Goal: Find specific page/section: Find specific page/section

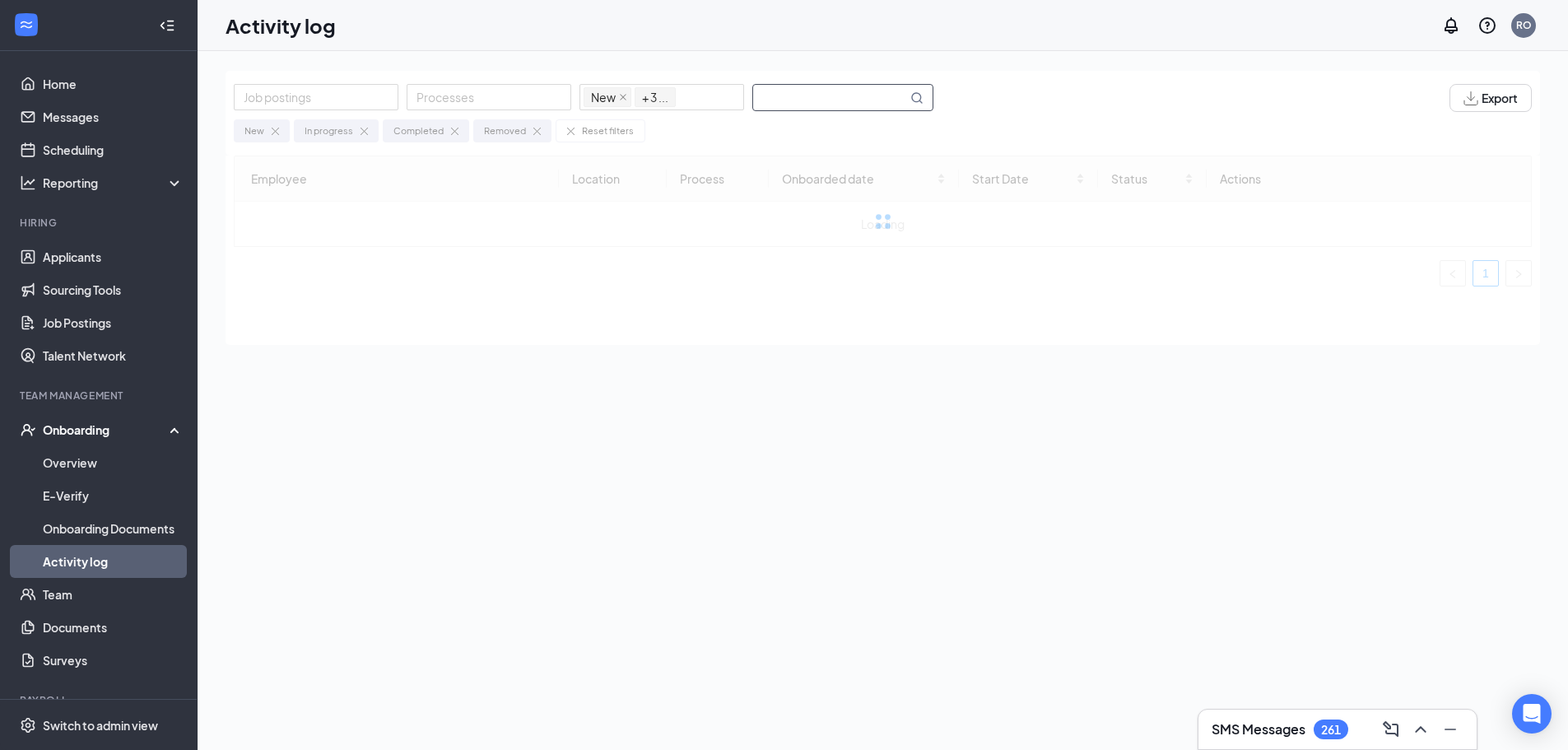
click at [861, 98] on input "text" at bounding box center [829, 97] width 154 height 25
click at [765, 325] on td "No data" at bounding box center [882, 270] width 1296 height 136
click at [850, 96] on input "sturworld" at bounding box center [829, 97] width 154 height 25
type input "s"
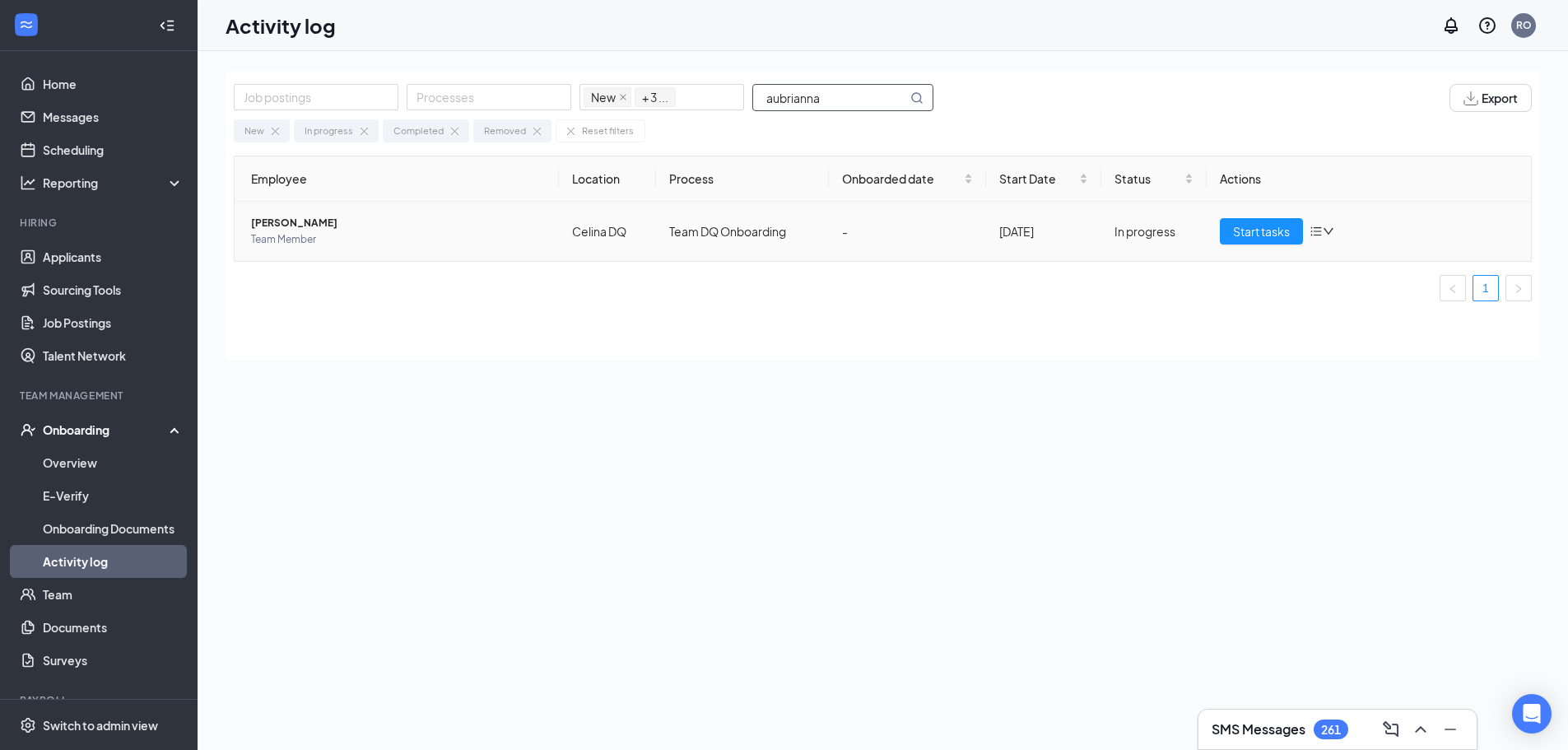
click at [379, 241] on span "Team Member" at bounding box center [398, 239] width 295 height 17
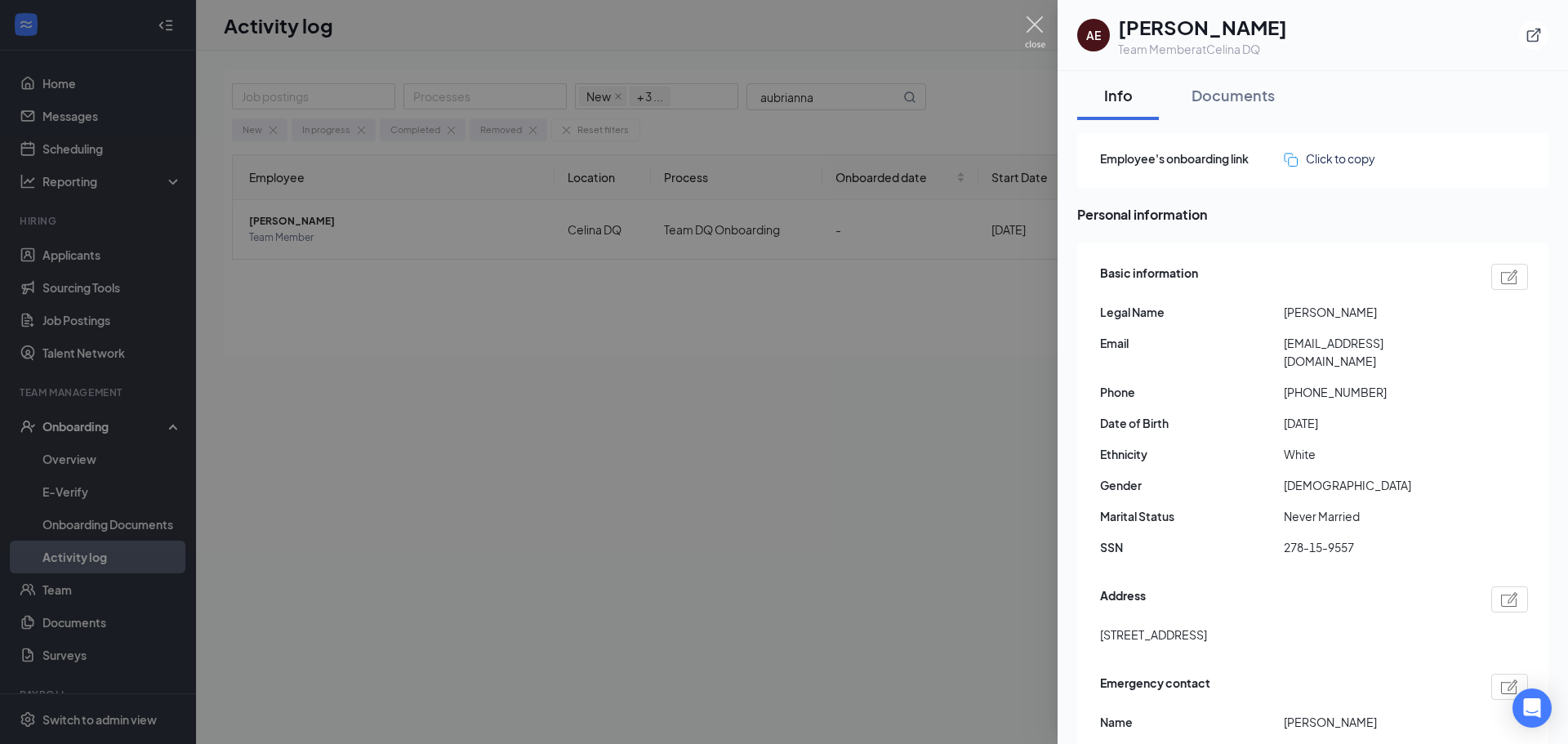
click at [1034, 17] on img at bounding box center [1035, 32] width 20 height 32
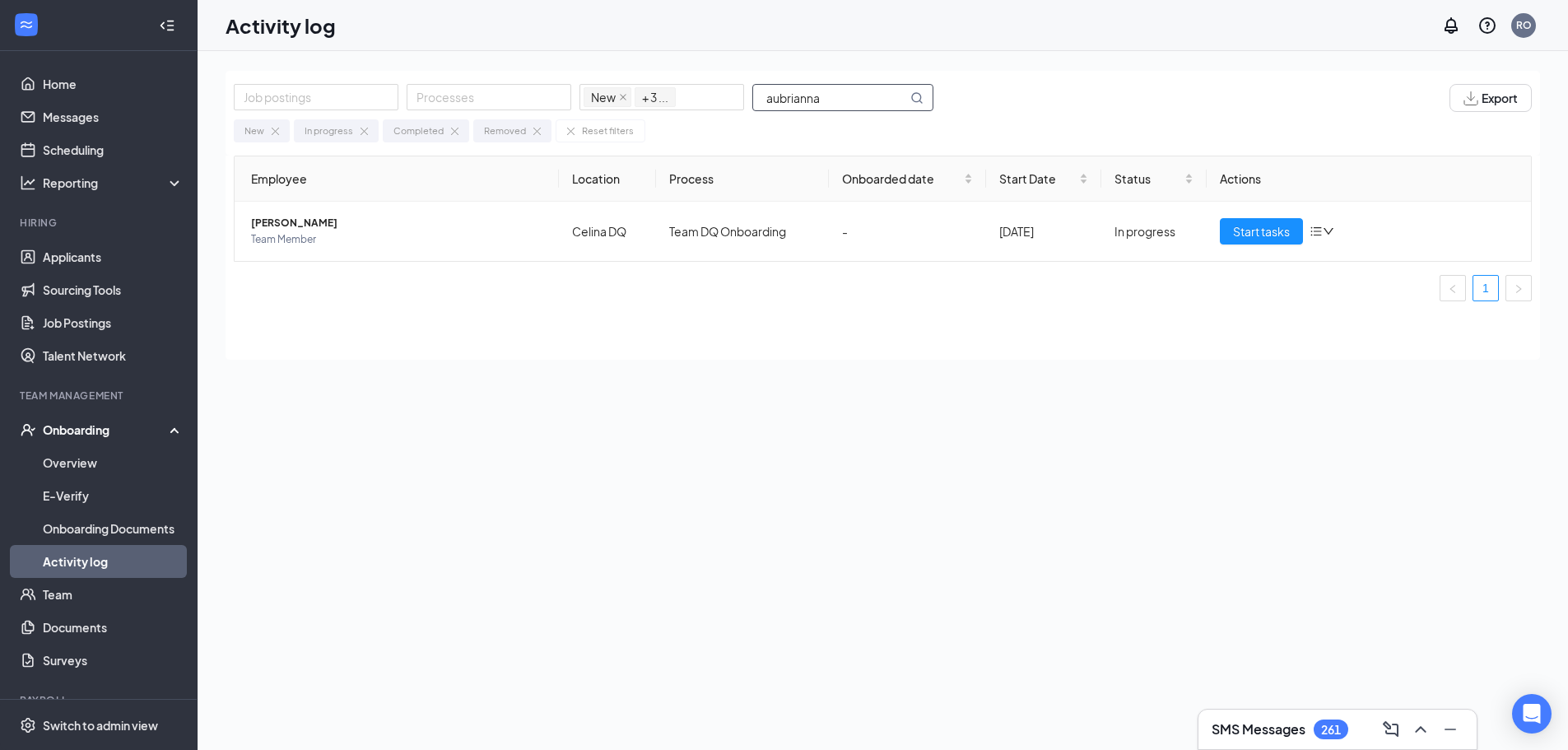
drag, startPoint x: 834, startPoint y: 96, endPoint x: 369, endPoint y: 62, distance: 466.2
click at [372, 64] on div "Job postings Processes New In progress Completed Removed + 3 ... aubrianna Expo…" at bounding box center [883, 437] width 1370 height 773
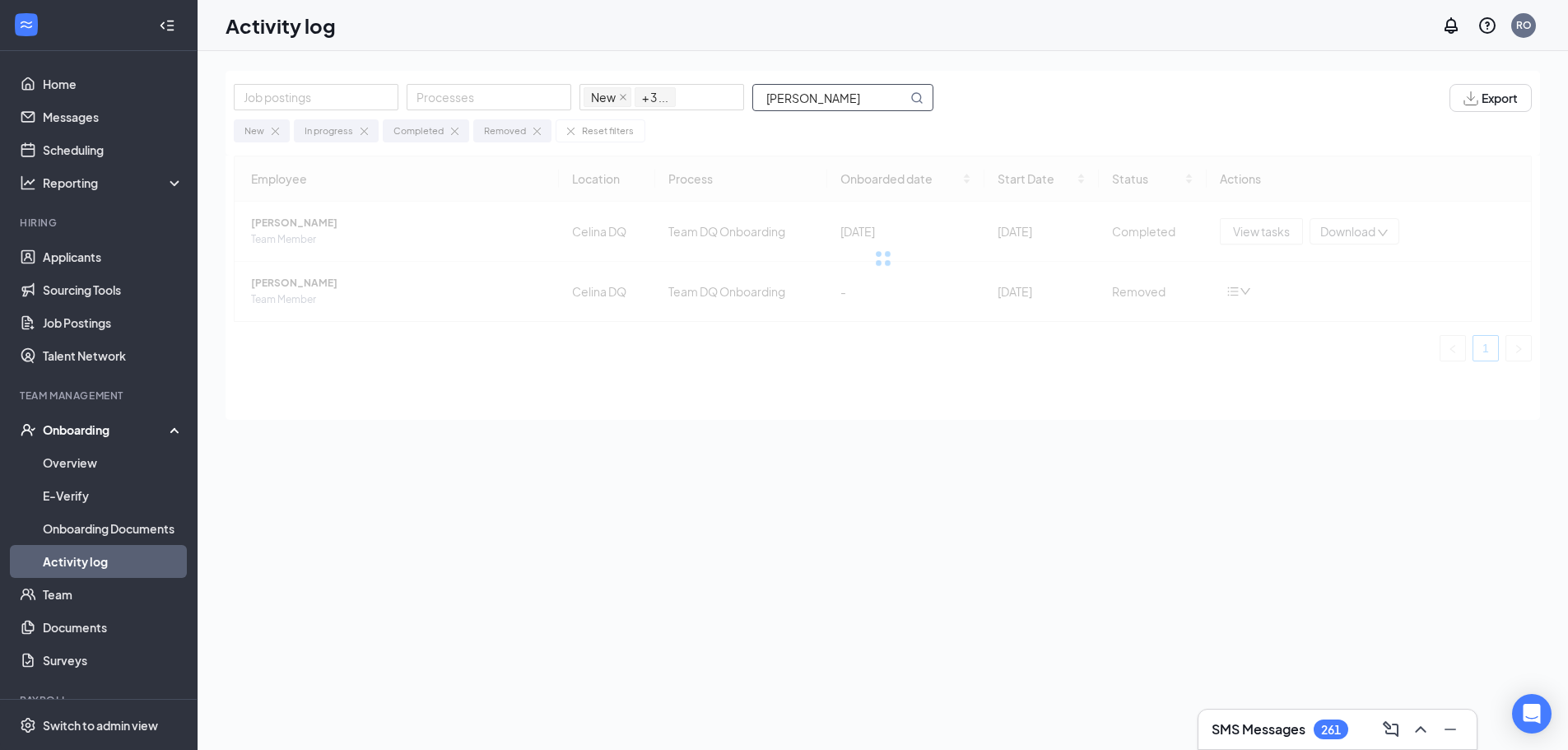
type input "mccombs"
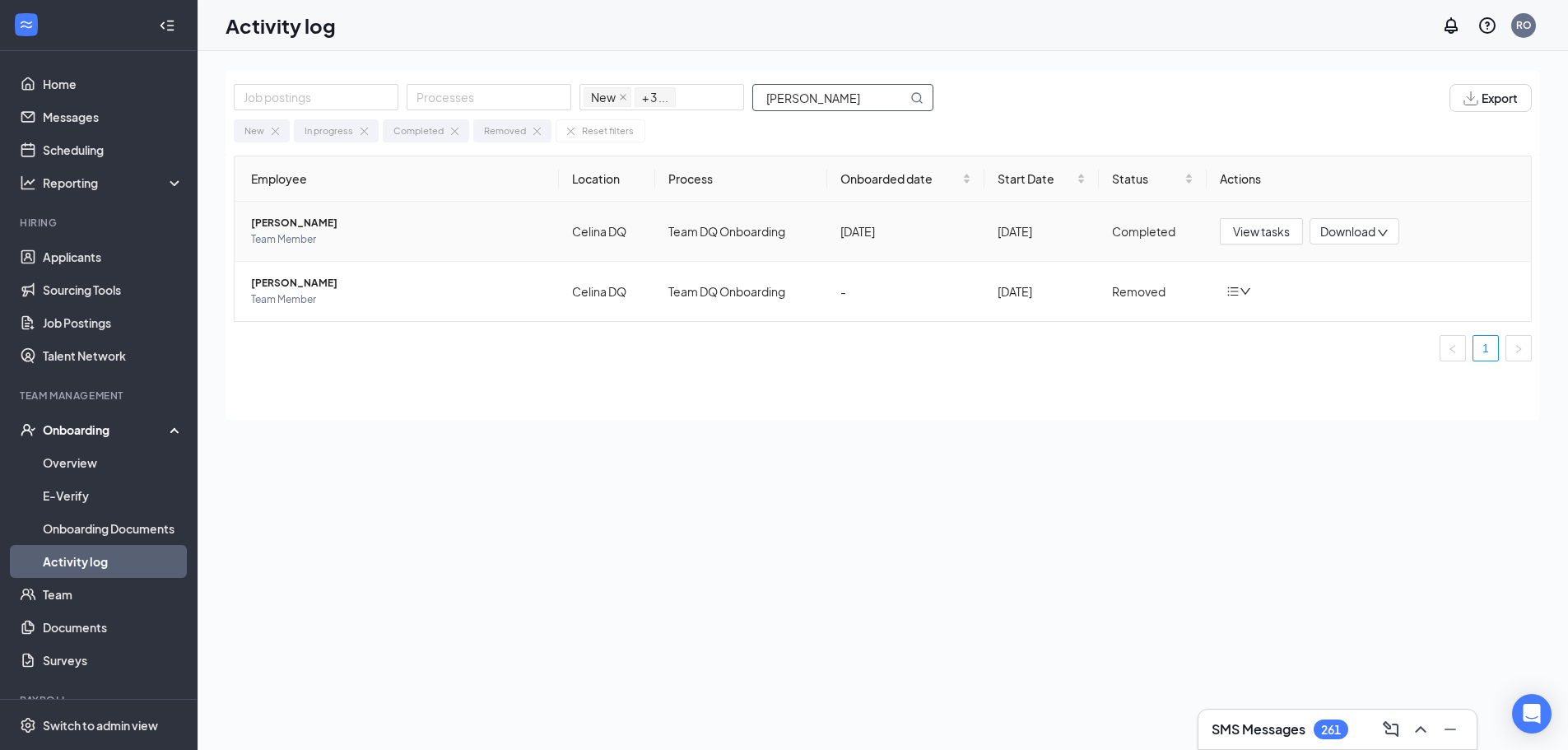
click at [313, 225] on span "[PERSON_NAME]" at bounding box center [398, 223] width 295 height 17
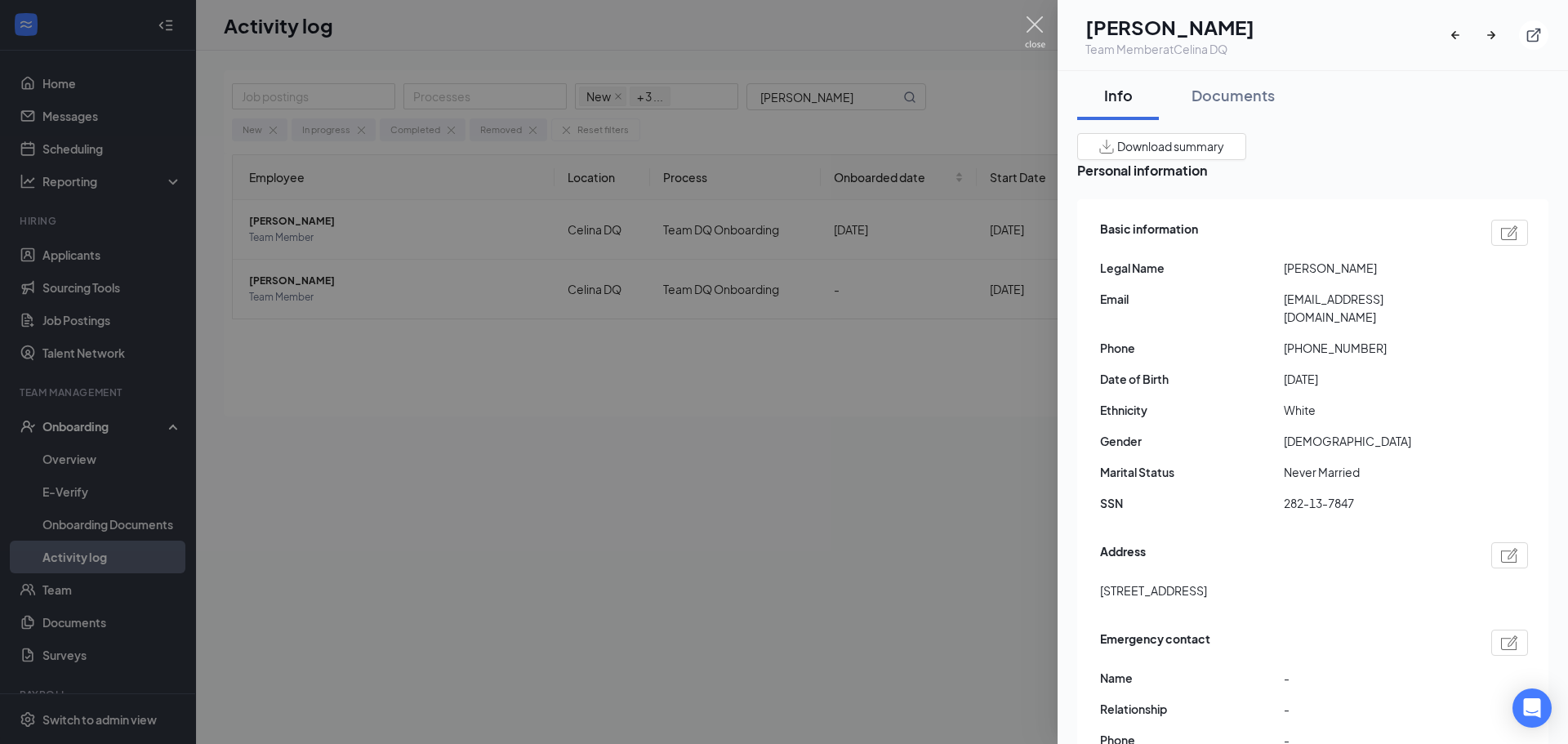
click at [1026, 30] on img at bounding box center [1035, 32] width 20 height 32
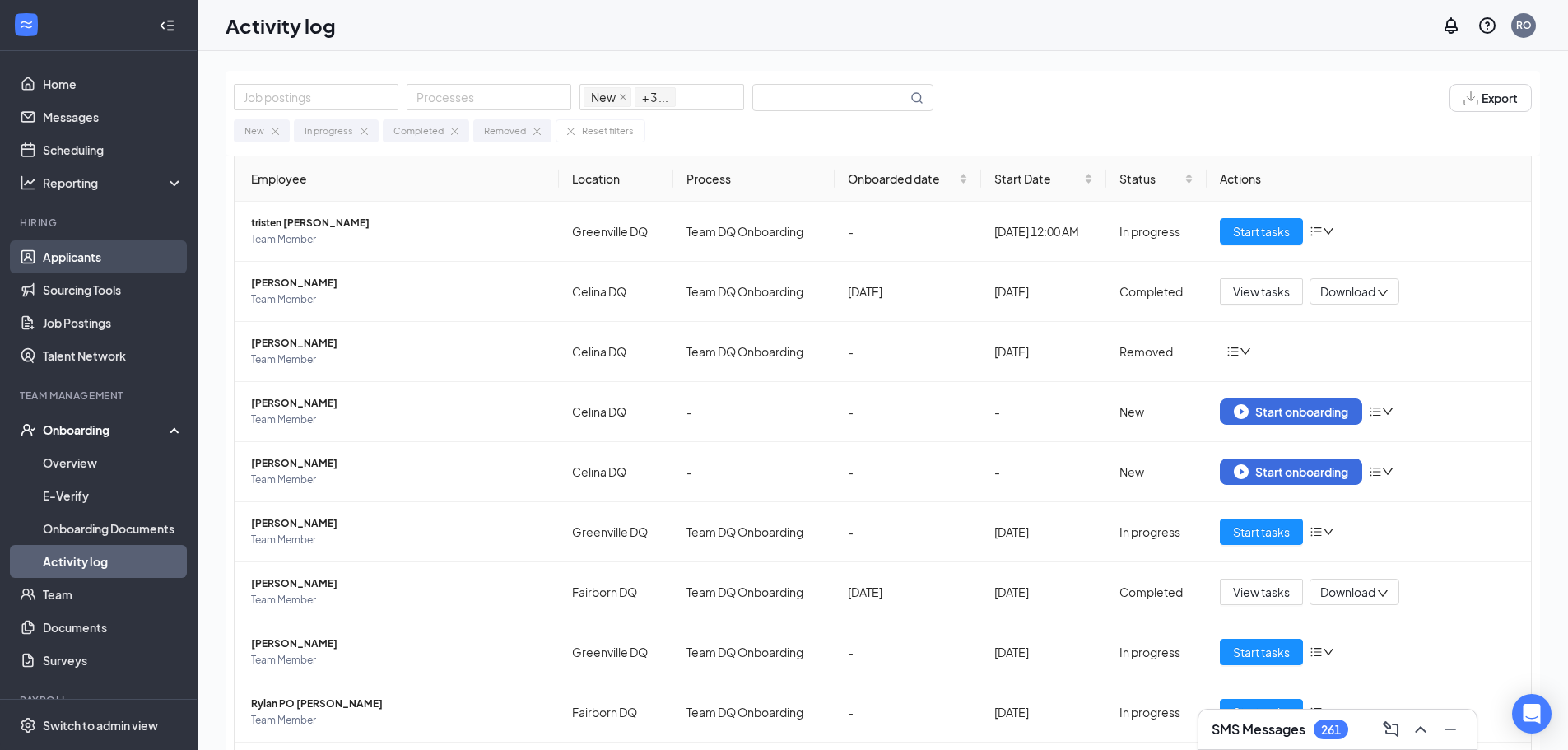
click at [70, 257] on link "Applicants" at bounding box center [114, 257] width 141 height 33
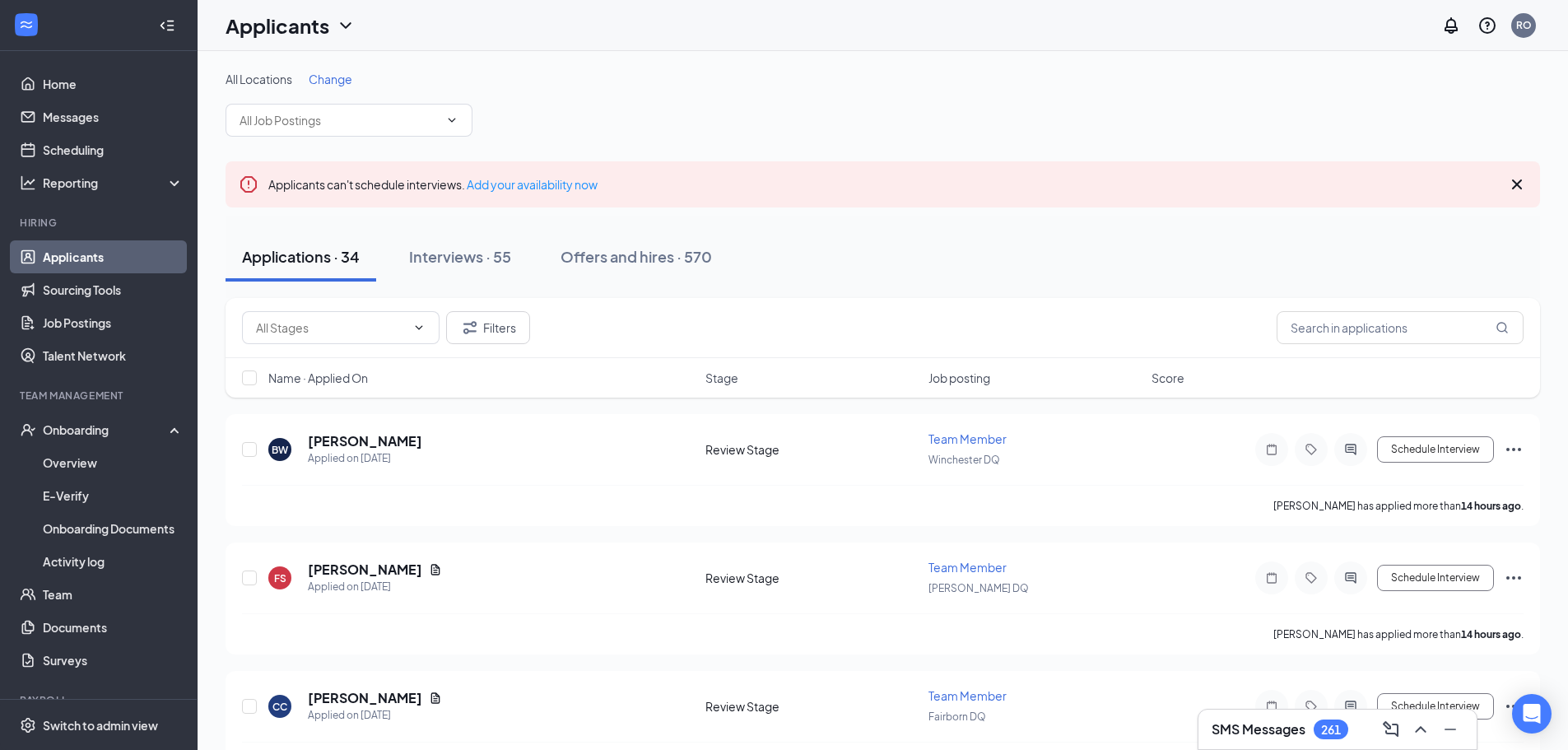
click at [321, 78] on span "Change" at bounding box center [330, 78] width 44 height 15
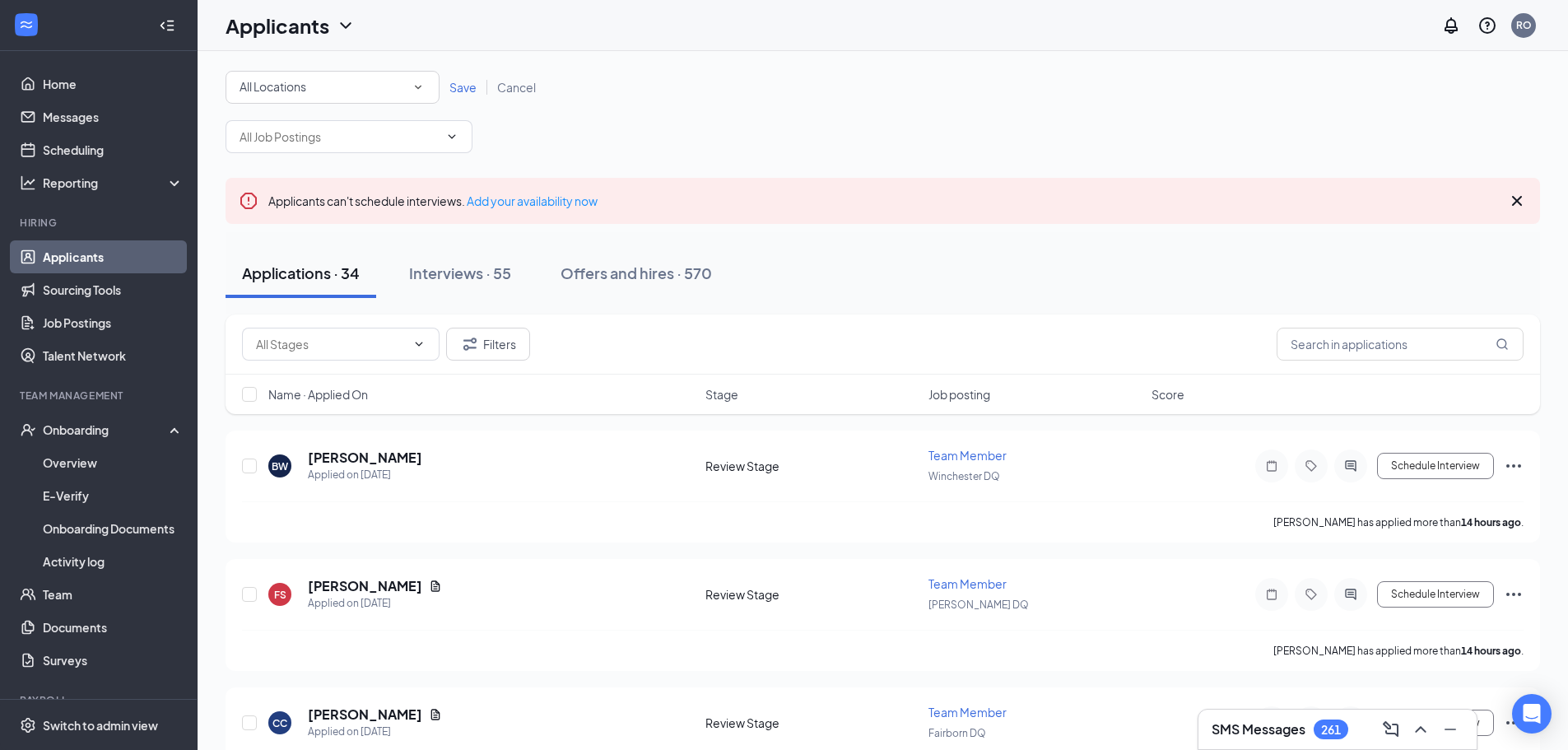
click at [314, 90] on div "All Locations" at bounding box center [332, 87] width 186 height 20
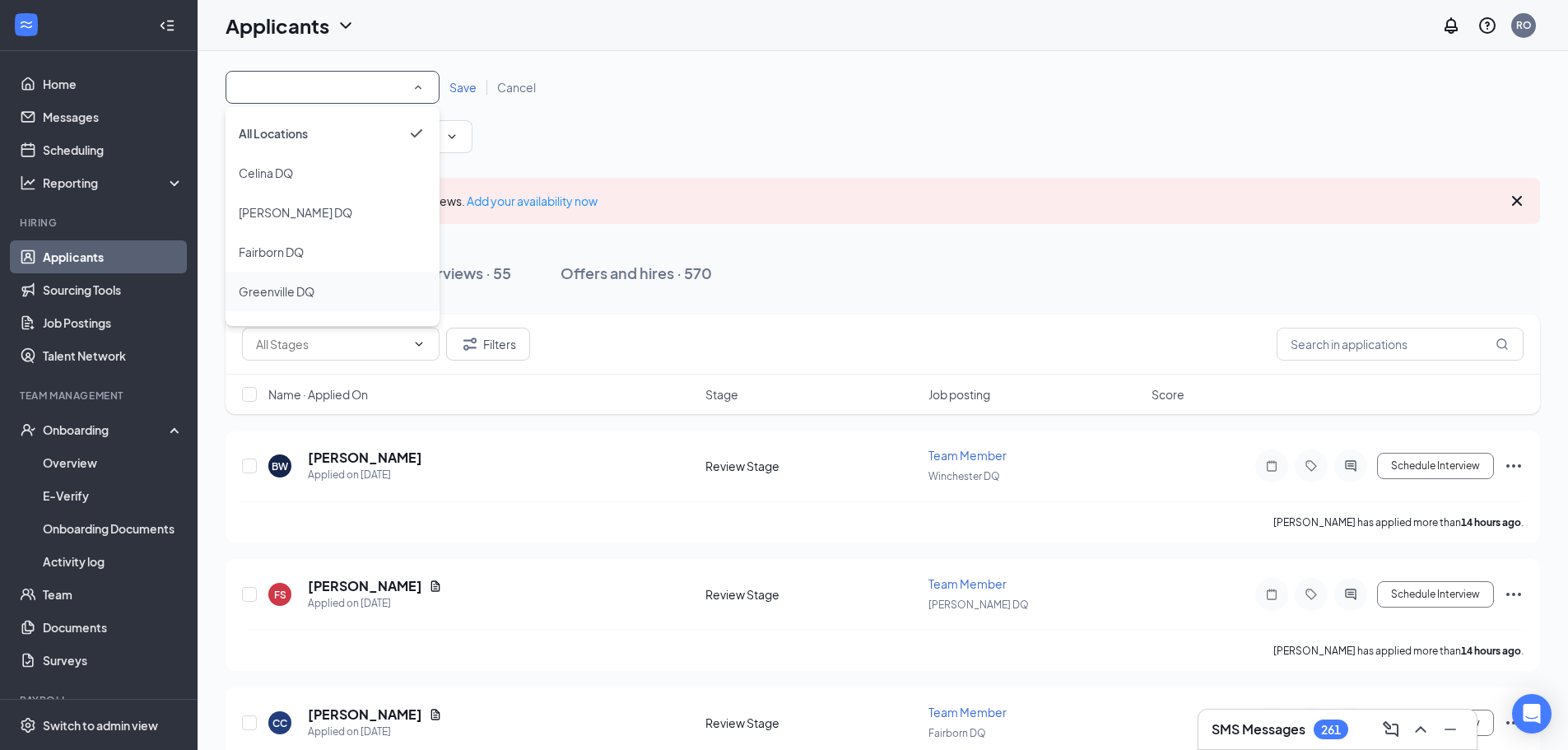
click at [295, 296] on span "Greenville DQ" at bounding box center [276, 291] width 75 height 15
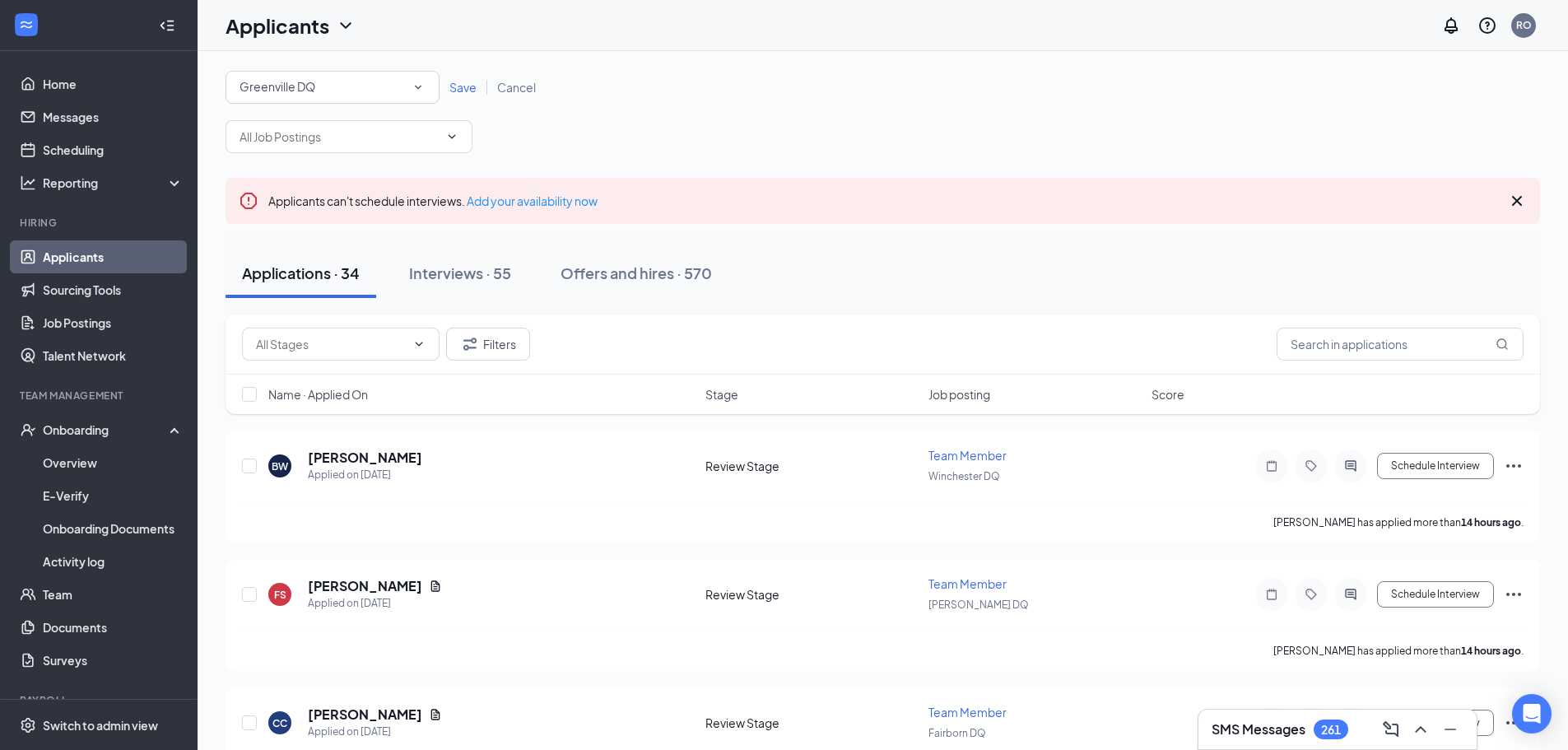
click at [461, 82] on span "Save" at bounding box center [463, 86] width 27 height 15
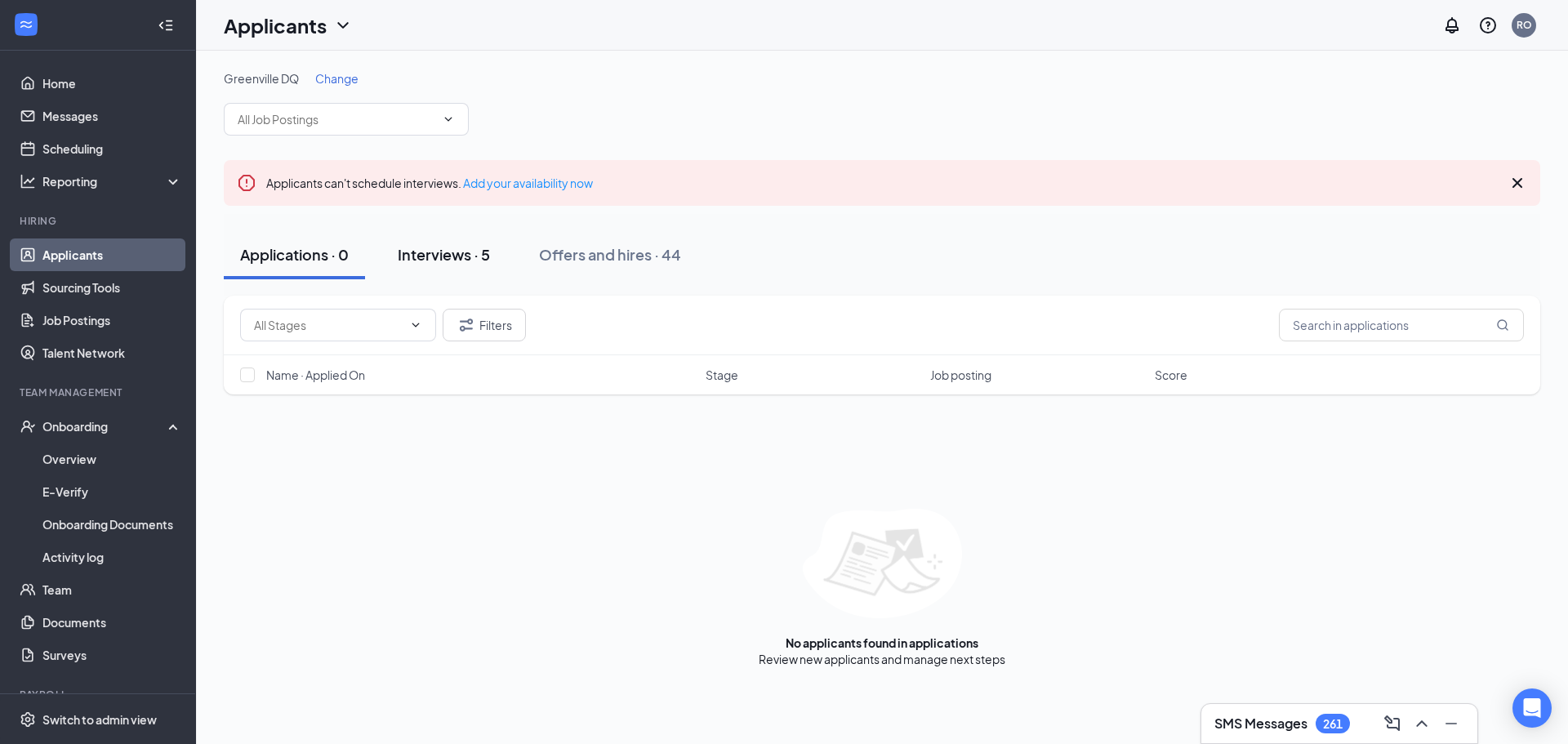
click at [426, 254] on div "Interviews · 5" at bounding box center [444, 254] width 92 height 20
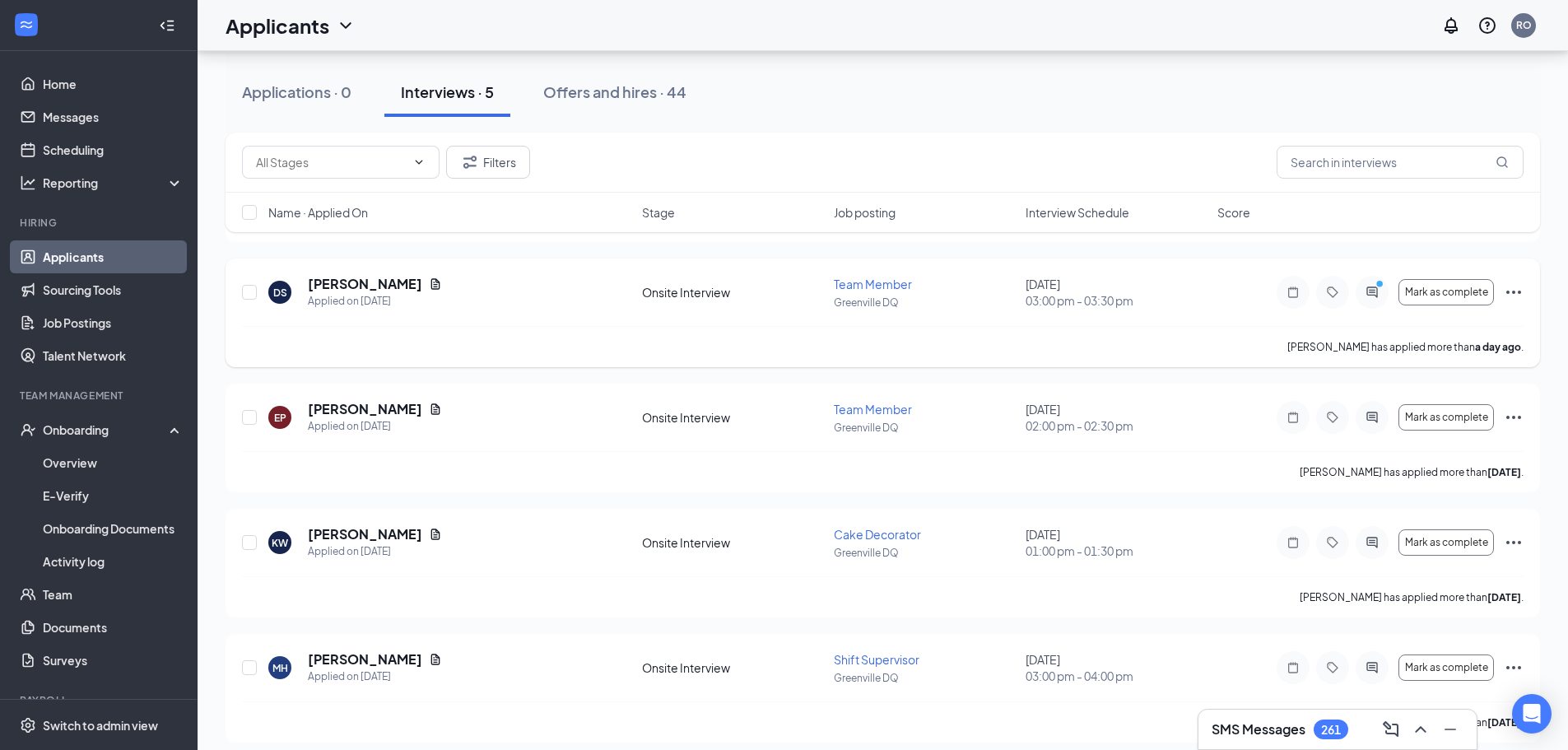
scroll to position [293, 0]
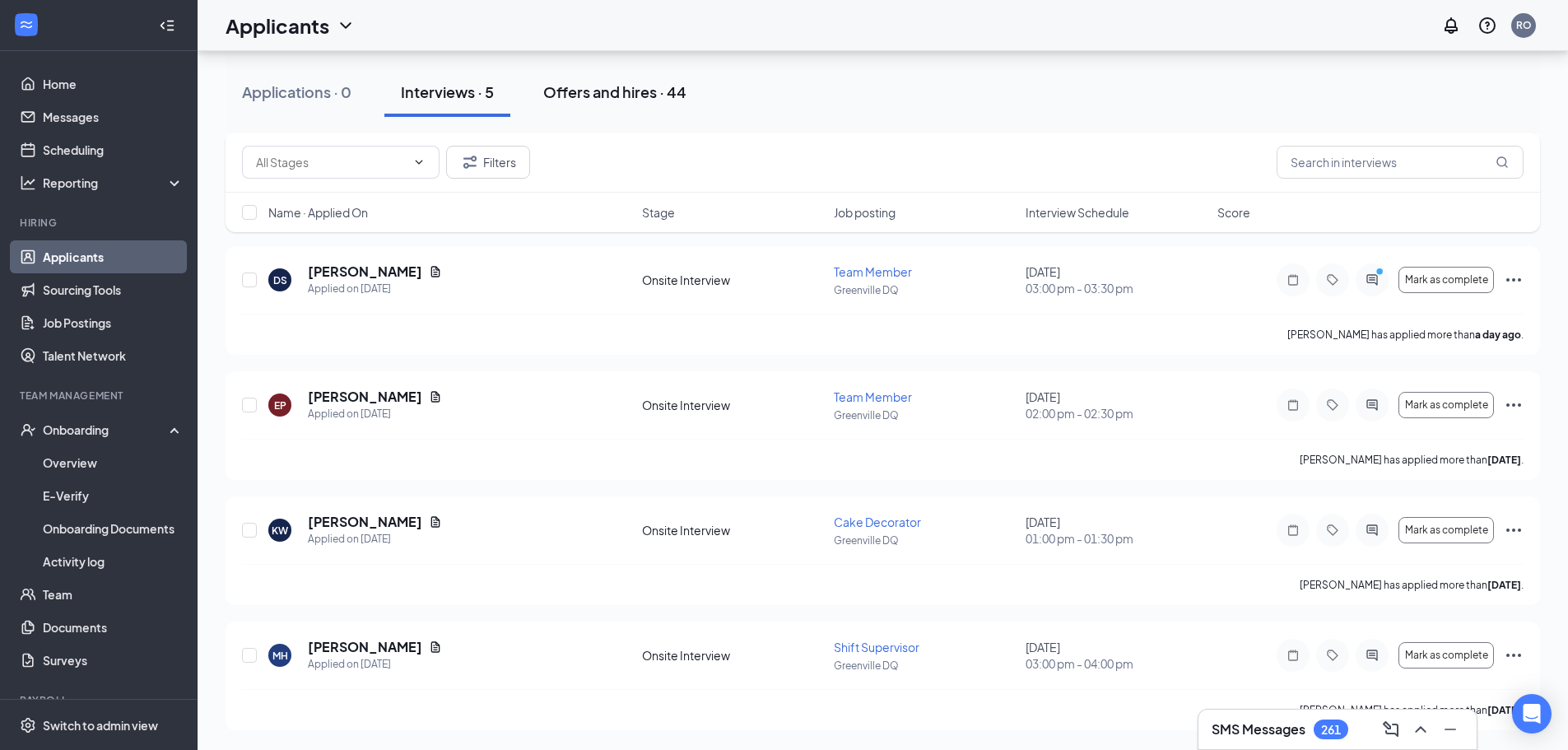
click at [607, 93] on div "Offers and hires · 44" at bounding box center [614, 91] width 143 height 21
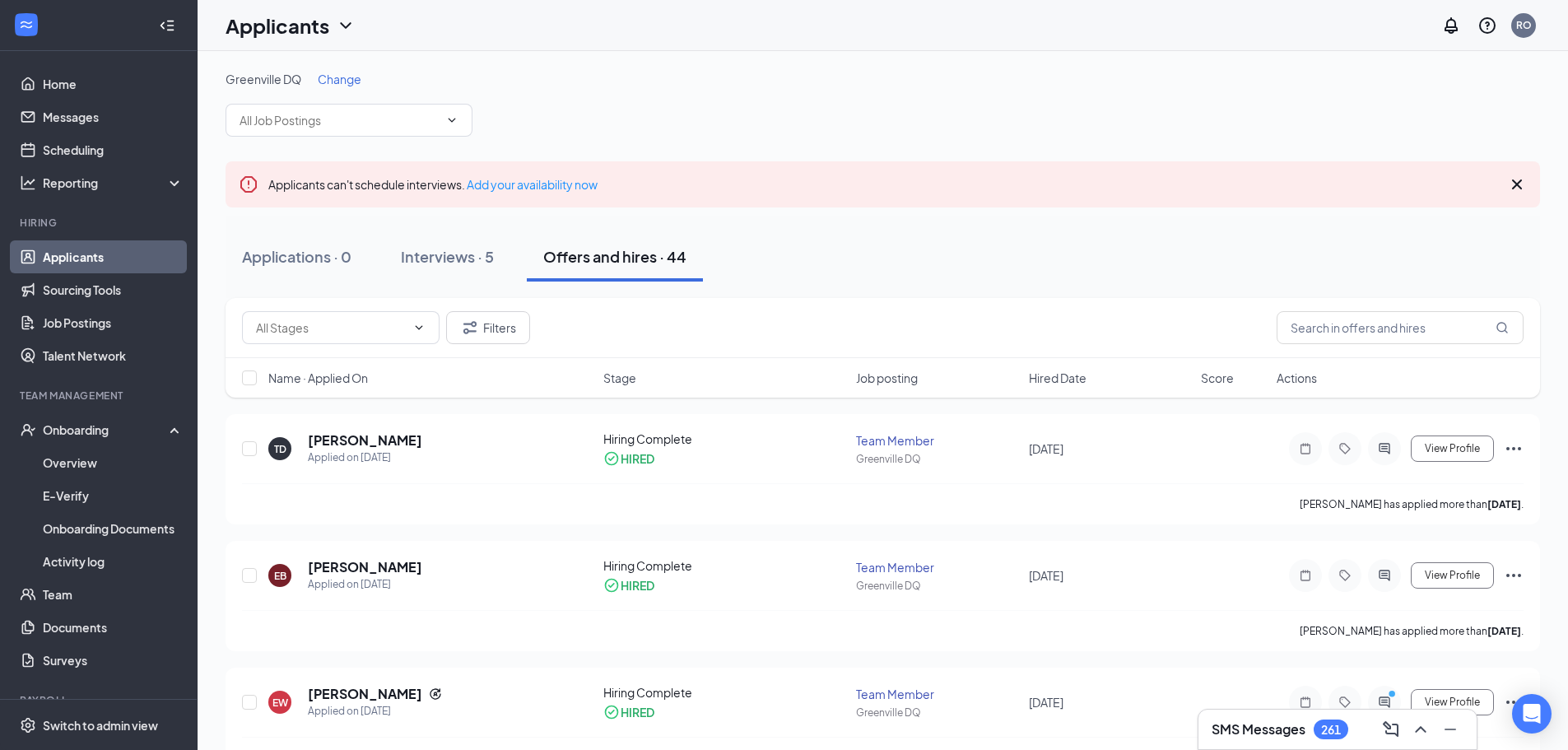
click at [351, 75] on span "Change" at bounding box center [339, 78] width 44 height 15
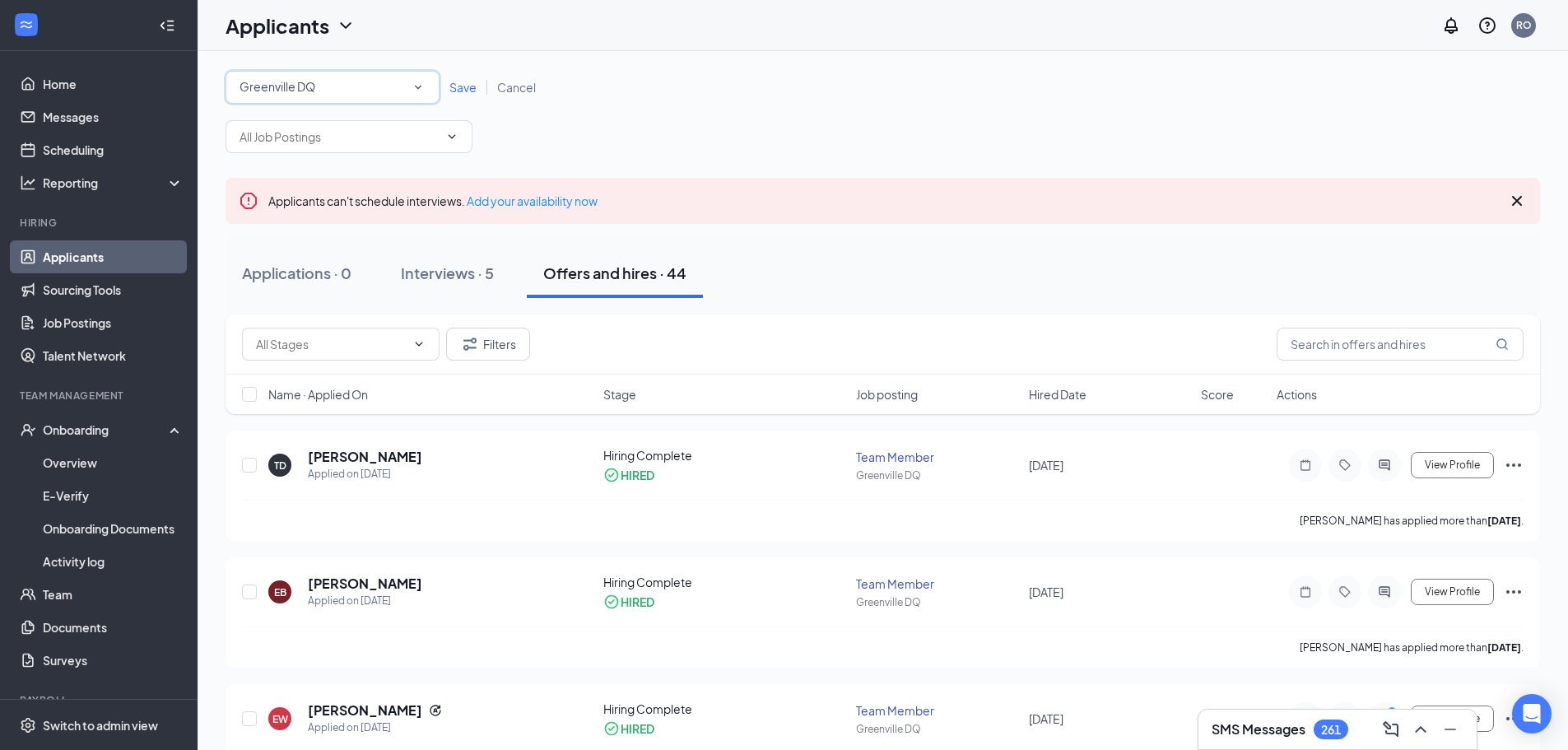
click at [343, 84] on div "Greenville DQ" at bounding box center [332, 87] width 186 height 20
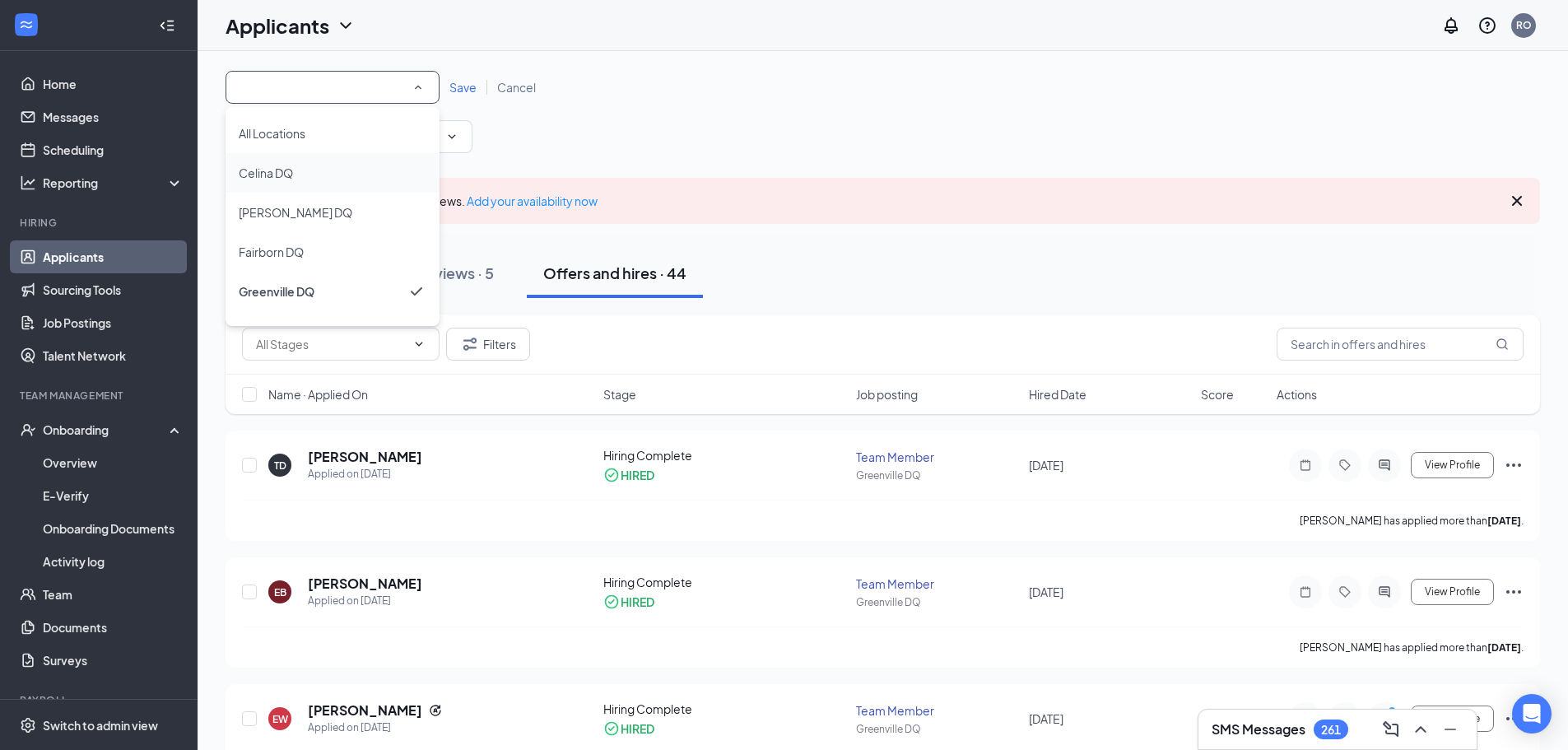
click at [306, 171] on div "Celina DQ" at bounding box center [332, 173] width 187 height 20
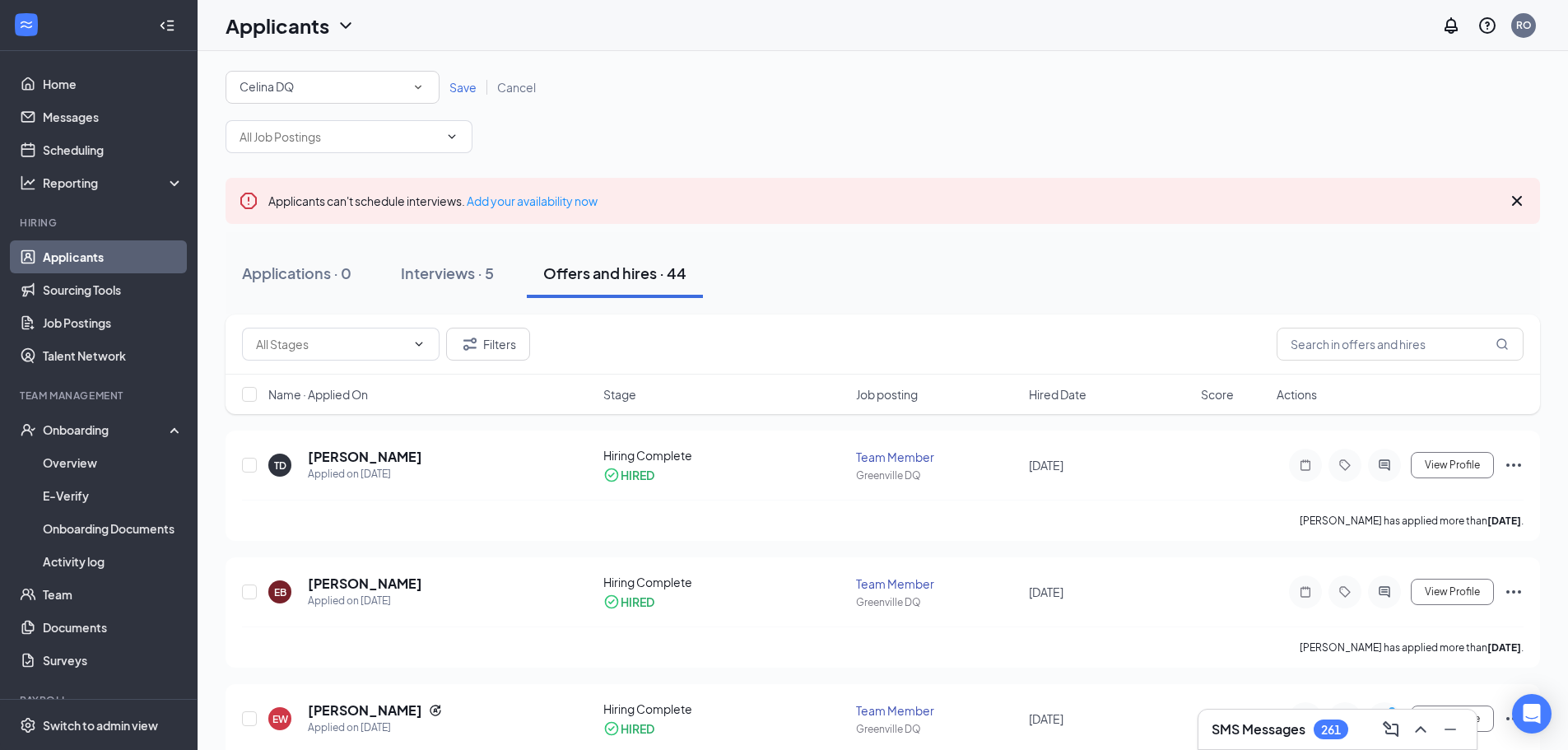
click at [465, 90] on span "Save" at bounding box center [463, 86] width 27 height 15
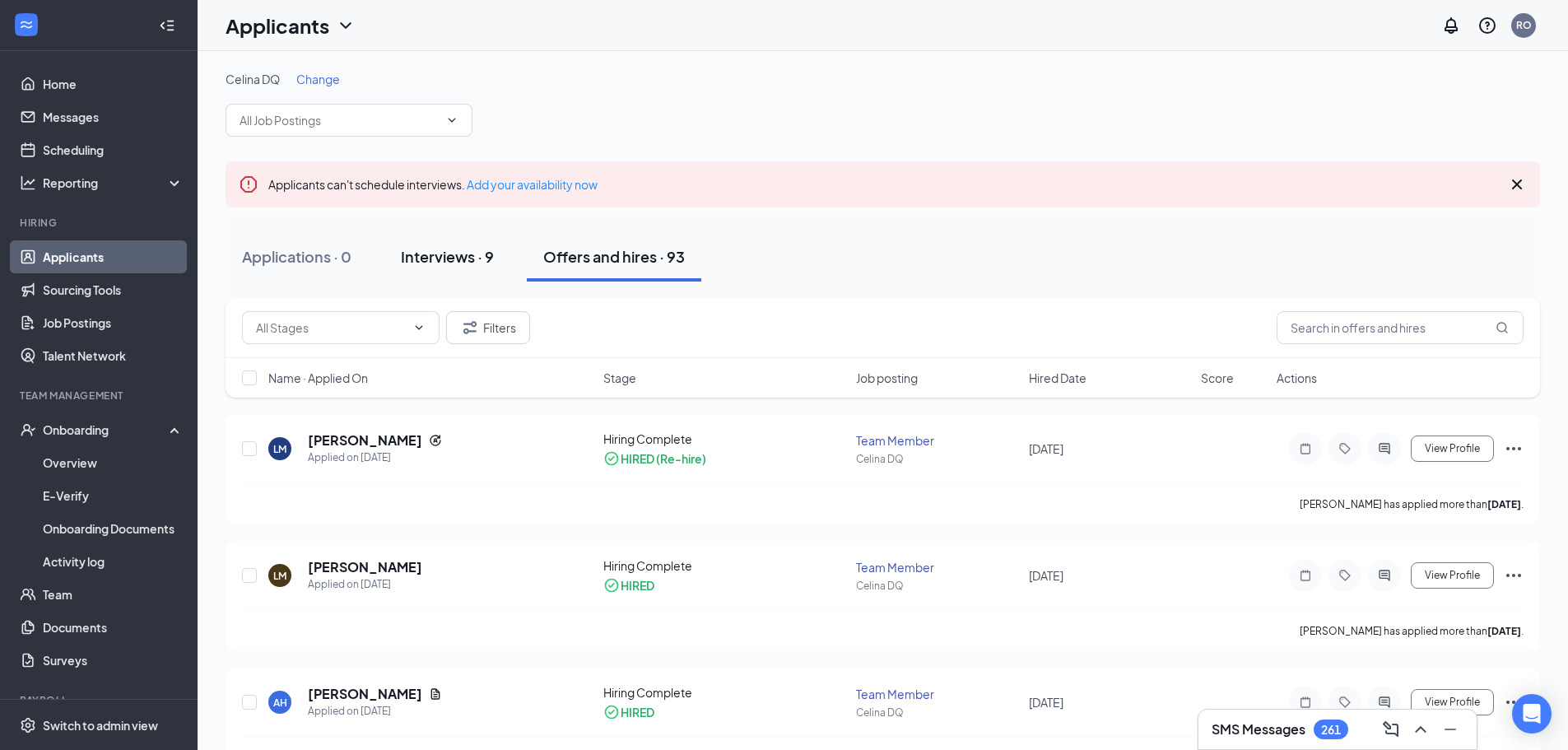
click at [461, 262] on div "Interviews · 9" at bounding box center [447, 256] width 93 height 21
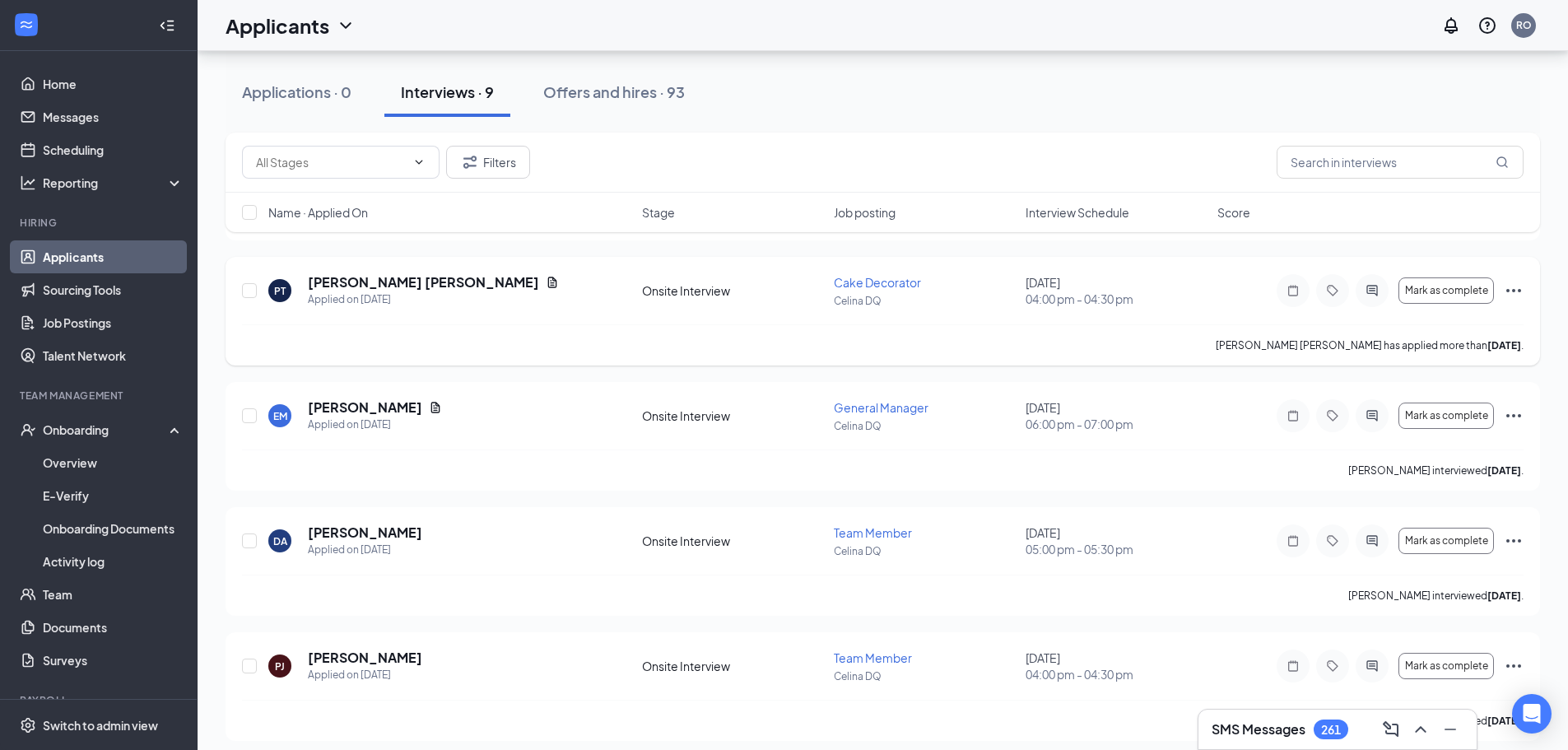
scroll to position [576, 0]
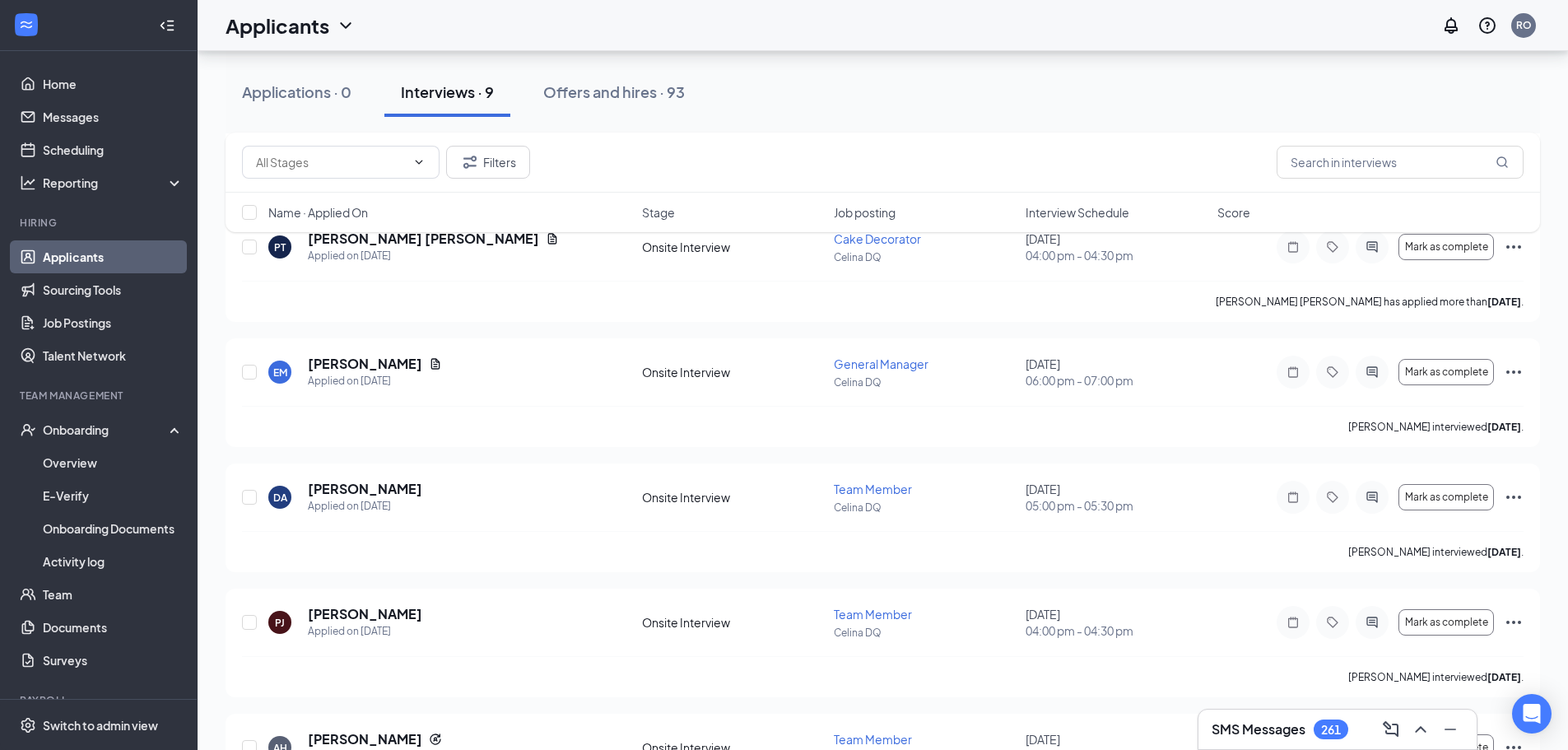
drag, startPoint x: 593, startPoint y: 100, endPoint x: 597, endPoint y: 200, distance: 100.1
click at [594, 100] on div "Offers and hires · 93" at bounding box center [613, 91] width 141 height 21
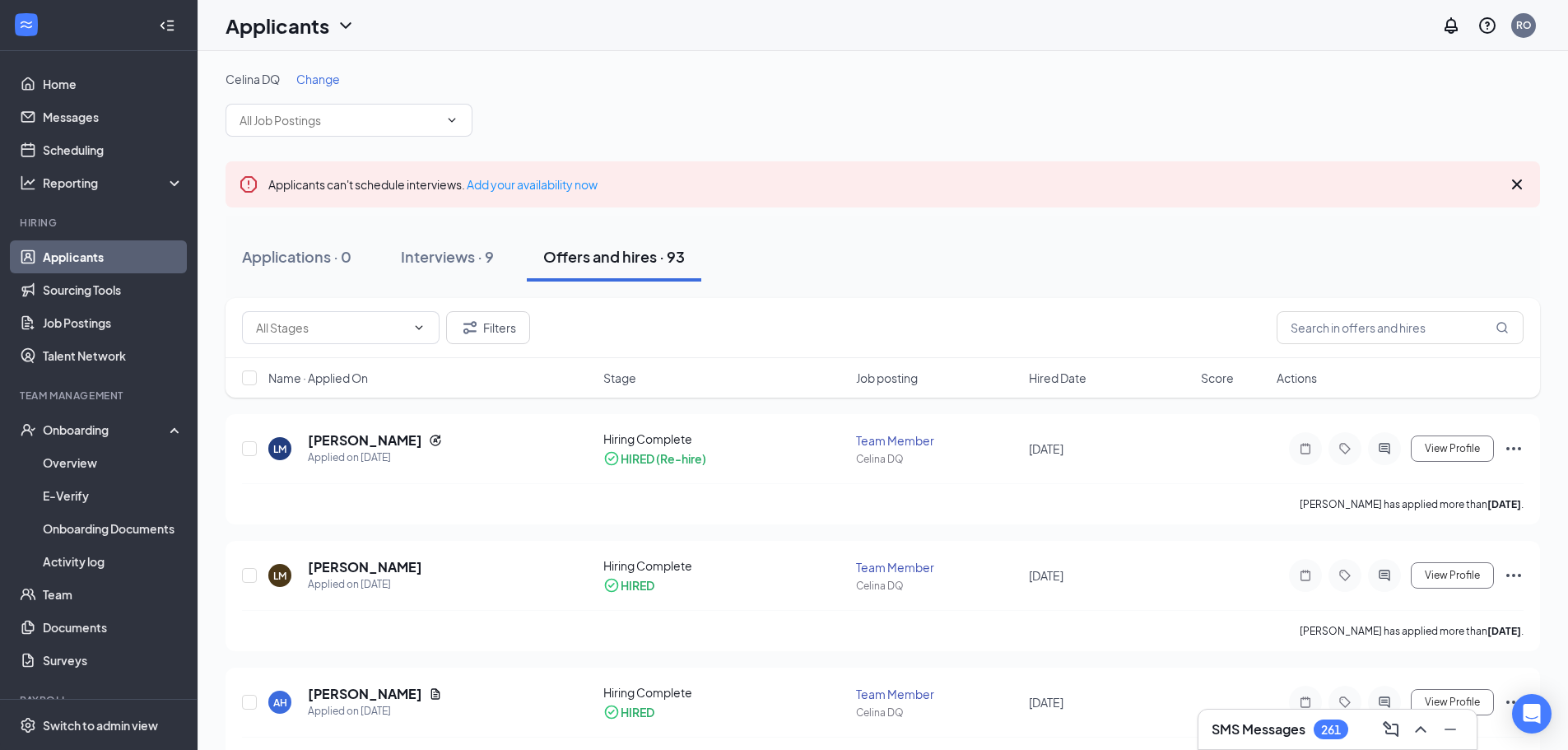
click at [309, 74] on span "Change" at bounding box center [318, 78] width 44 height 15
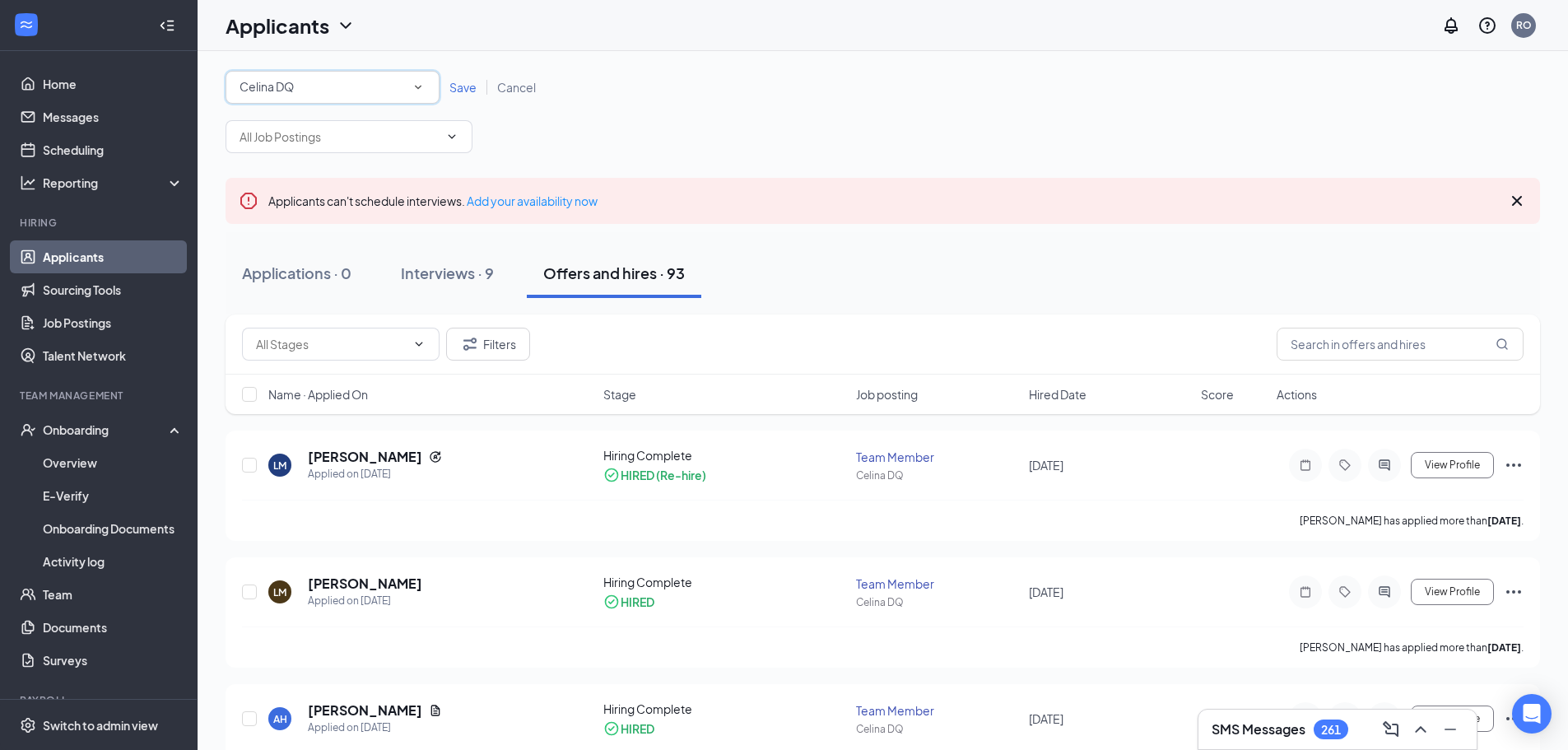
click at [302, 90] on div "Celina DQ" at bounding box center [332, 87] width 186 height 20
click at [275, 213] on span "[PERSON_NAME] DQ" at bounding box center [296, 212] width 114 height 15
click at [466, 85] on span "Save" at bounding box center [463, 86] width 27 height 15
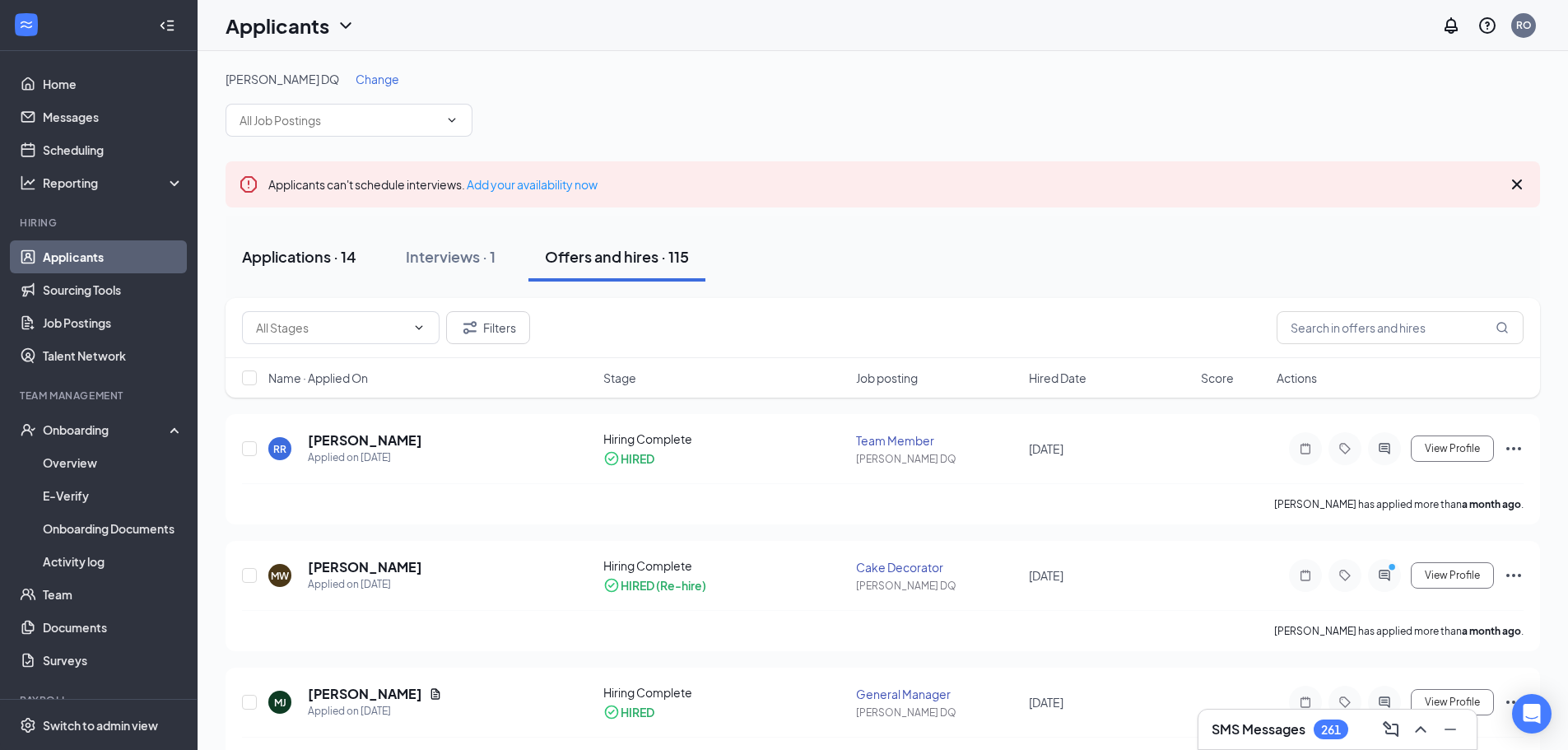
click at [321, 250] on div "Applications · 14" at bounding box center [299, 256] width 115 height 21
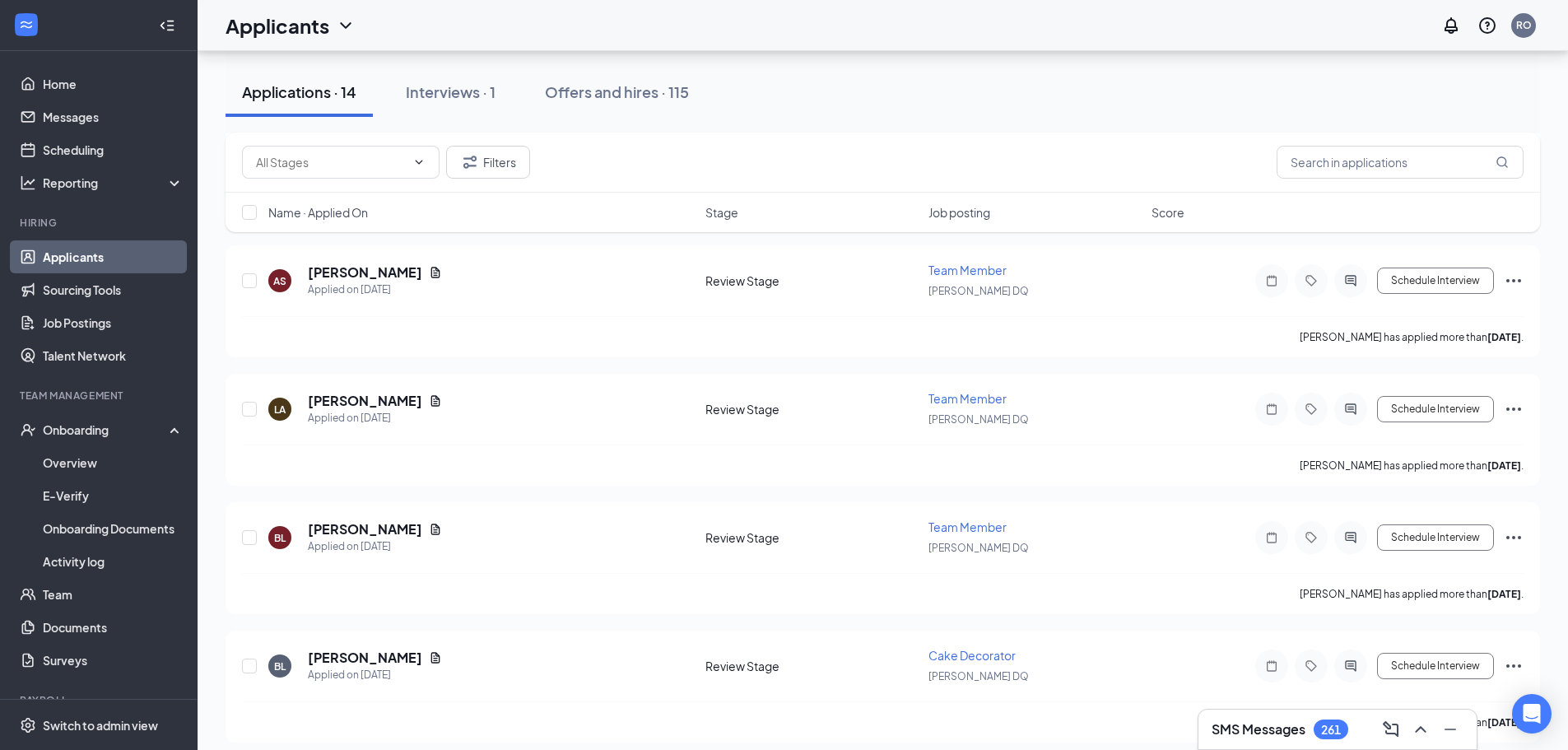
scroll to position [1235, 0]
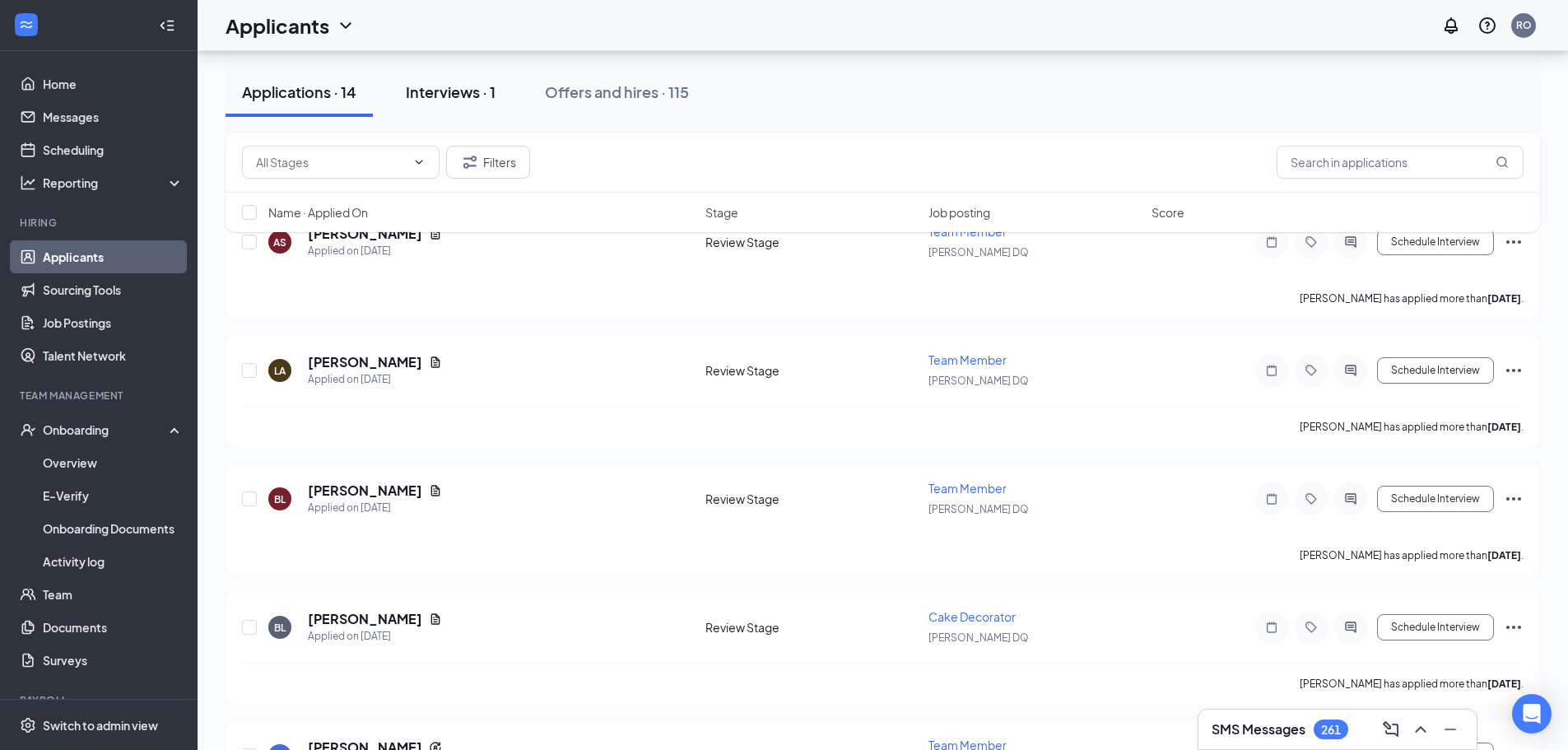
click at [453, 90] on div "Interviews · 1" at bounding box center [451, 91] width 90 height 21
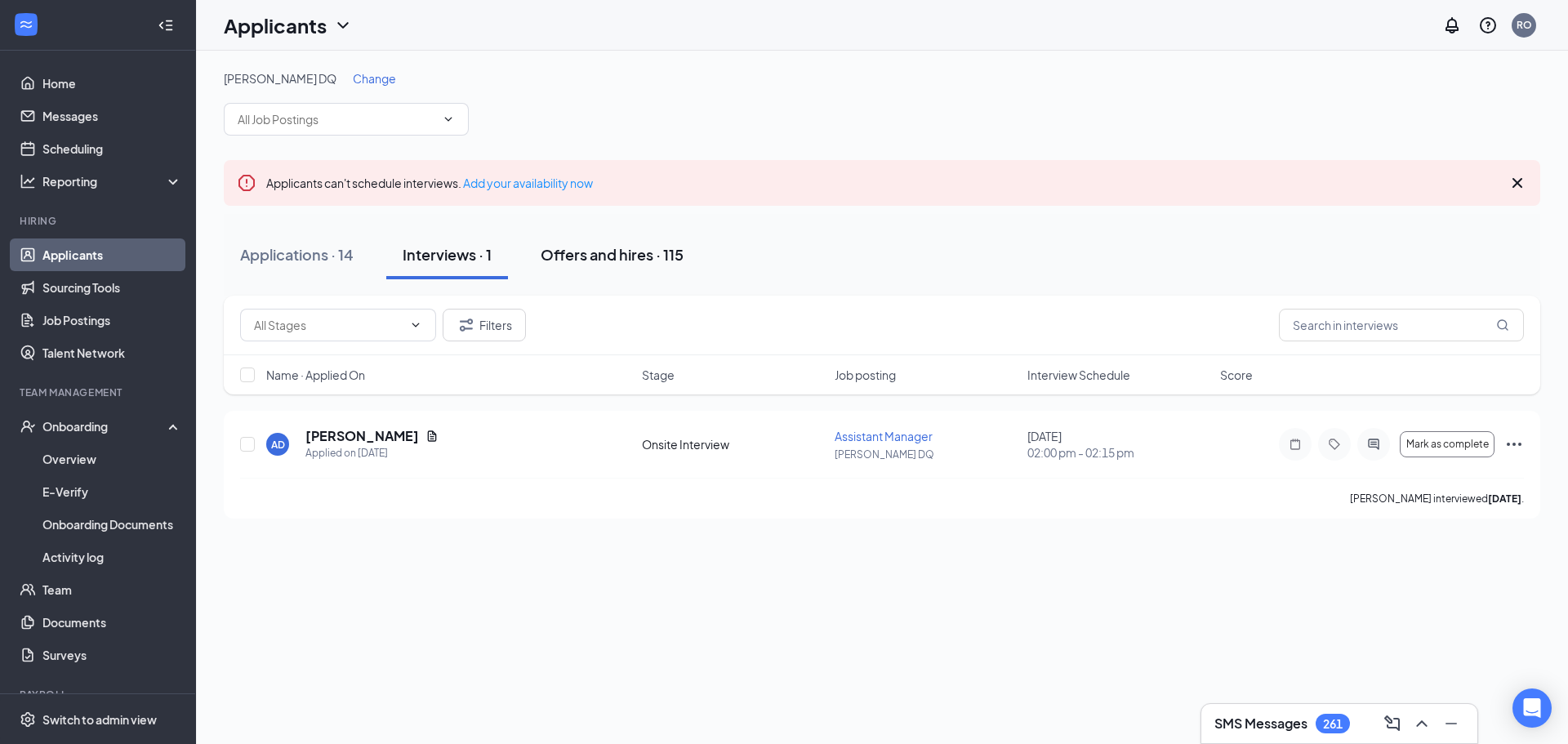
click at [573, 242] on button "Offers and hires · 115" at bounding box center [612, 255] width 176 height 49
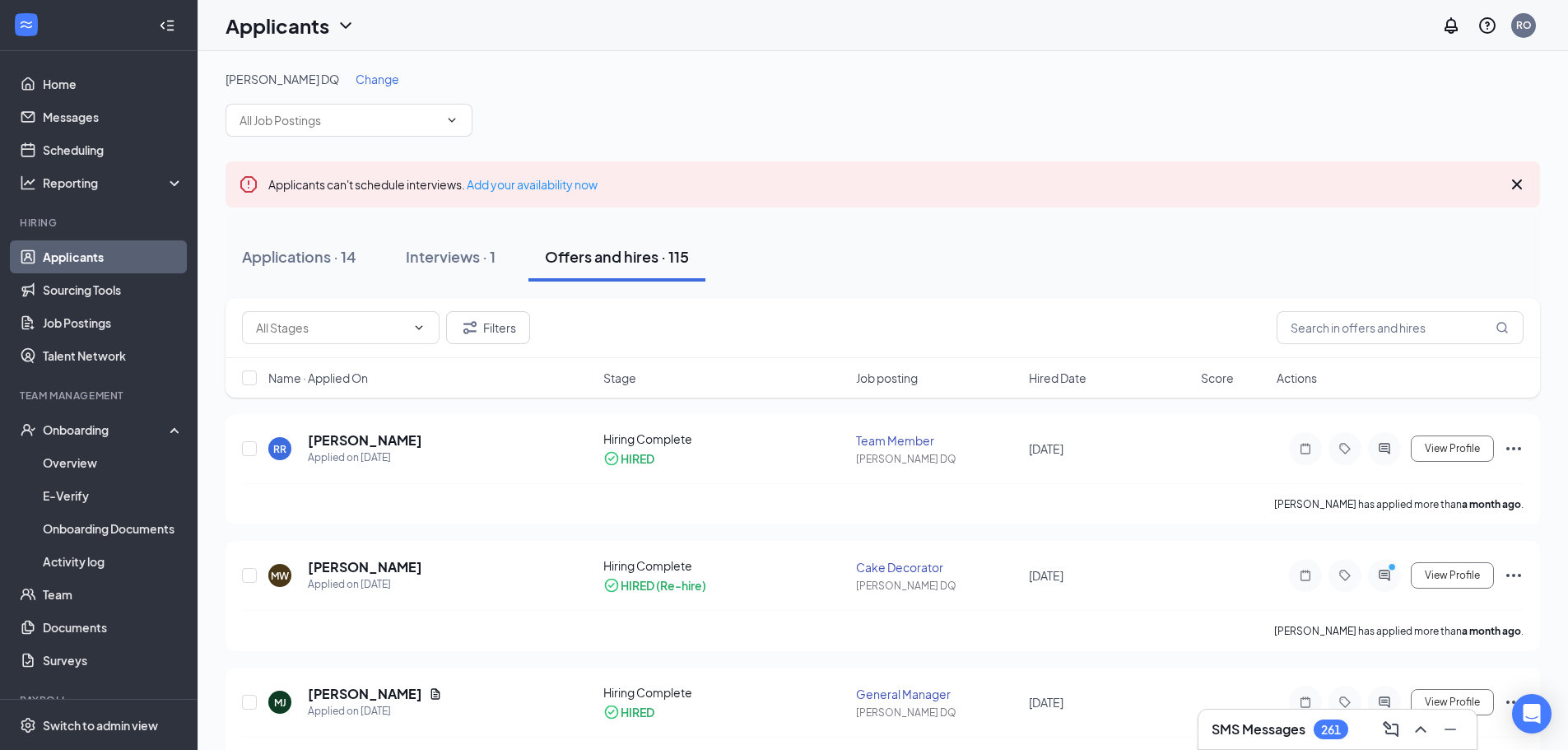
click at [356, 84] on span "Change" at bounding box center [377, 78] width 44 height 15
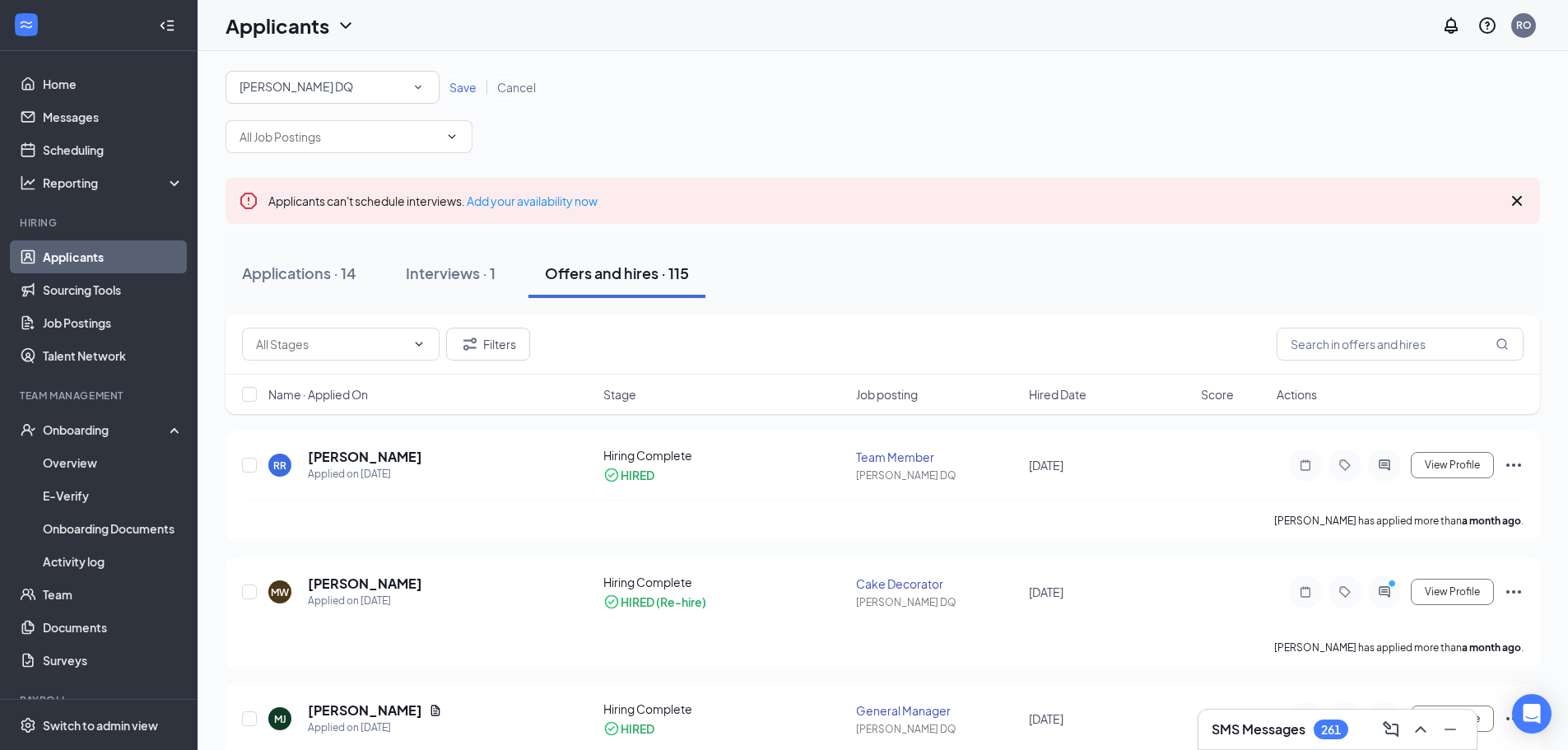
click at [287, 85] on span "[PERSON_NAME] DQ" at bounding box center [296, 86] width 114 height 15
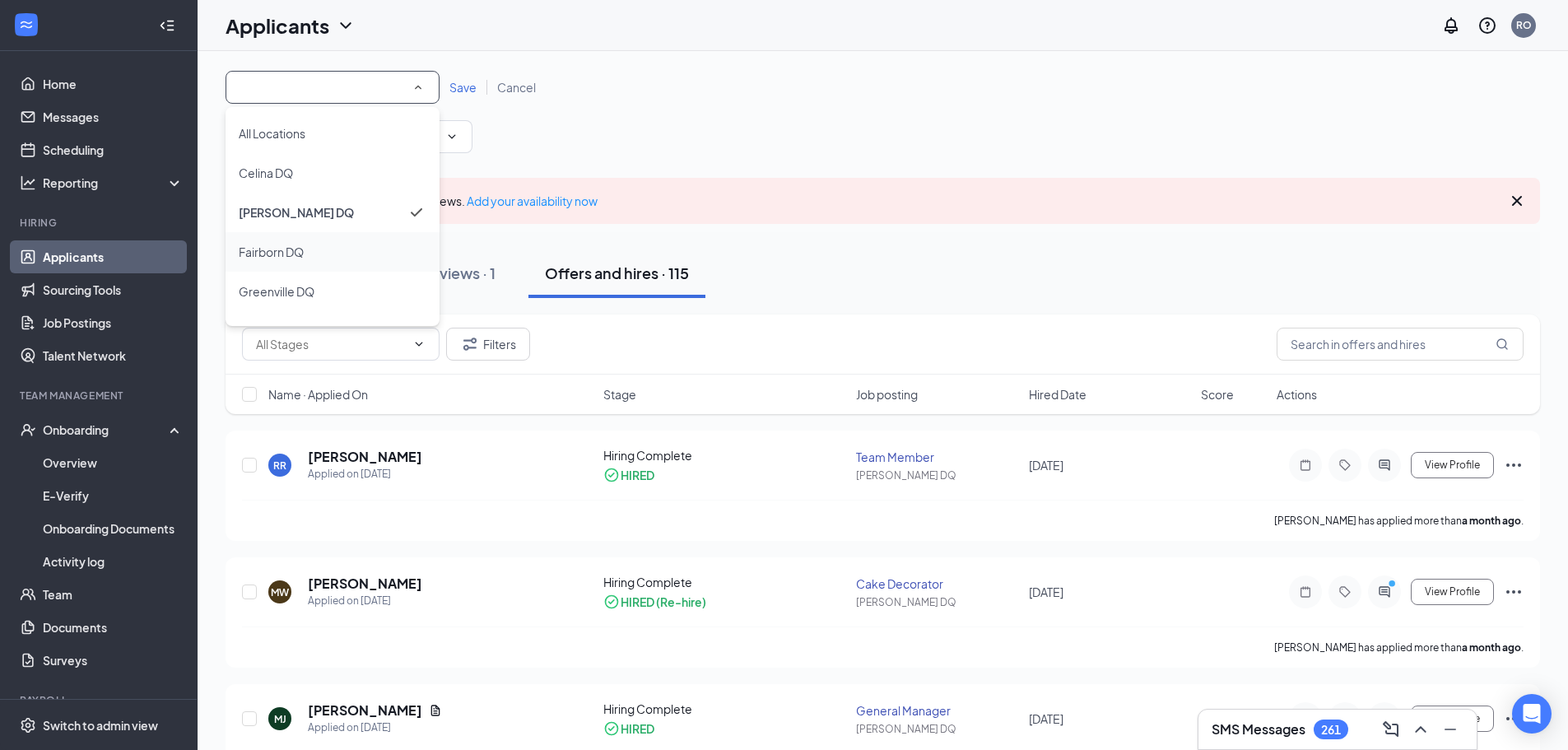
click at [273, 244] on span "Fairborn DQ" at bounding box center [271, 251] width 65 height 15
click at [463, 86] on span "Save" at bounding box center [463, 86] width 27 height 15
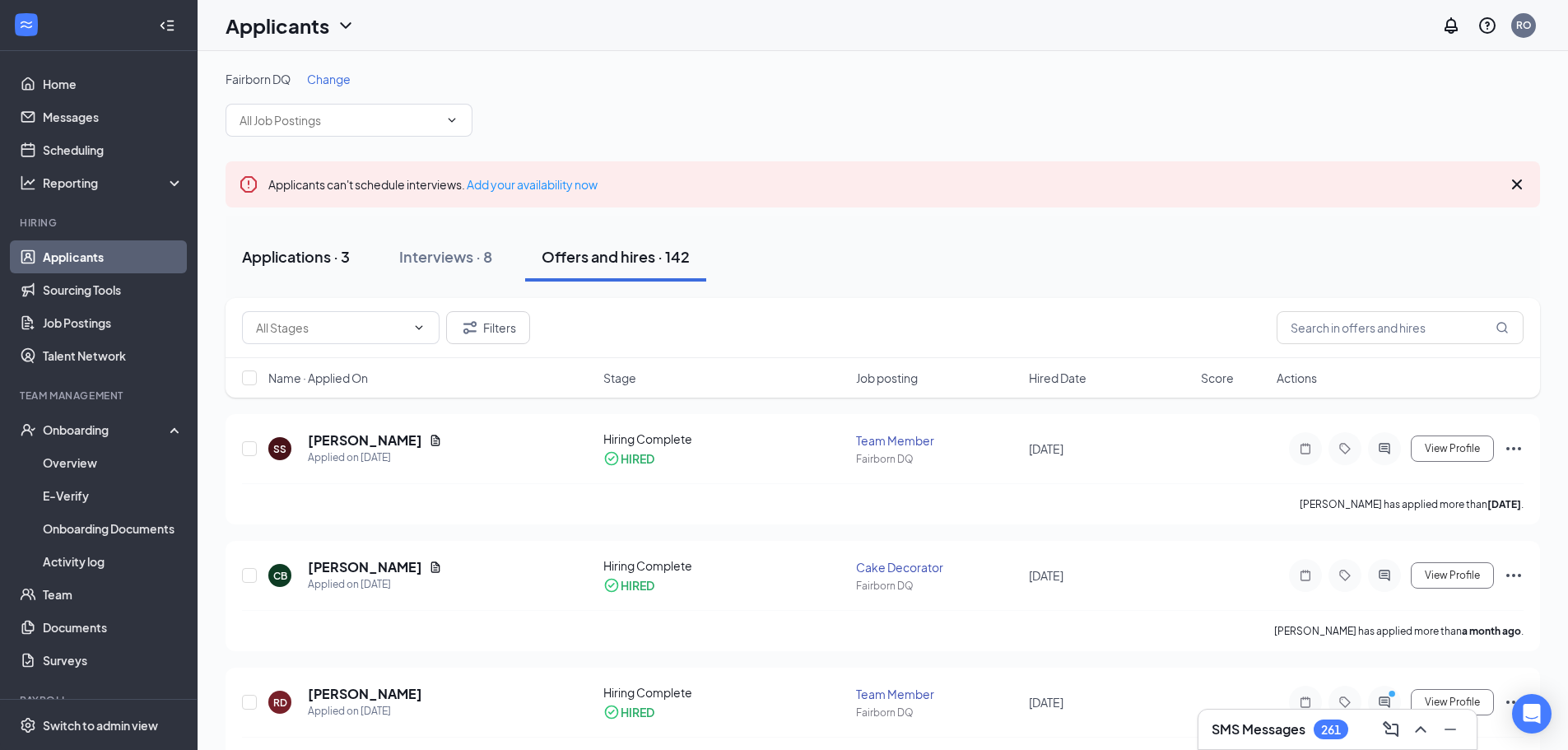
click at [305, 259] on div "Applications · 3" at bounding box center [296, 256] width 108 height 21
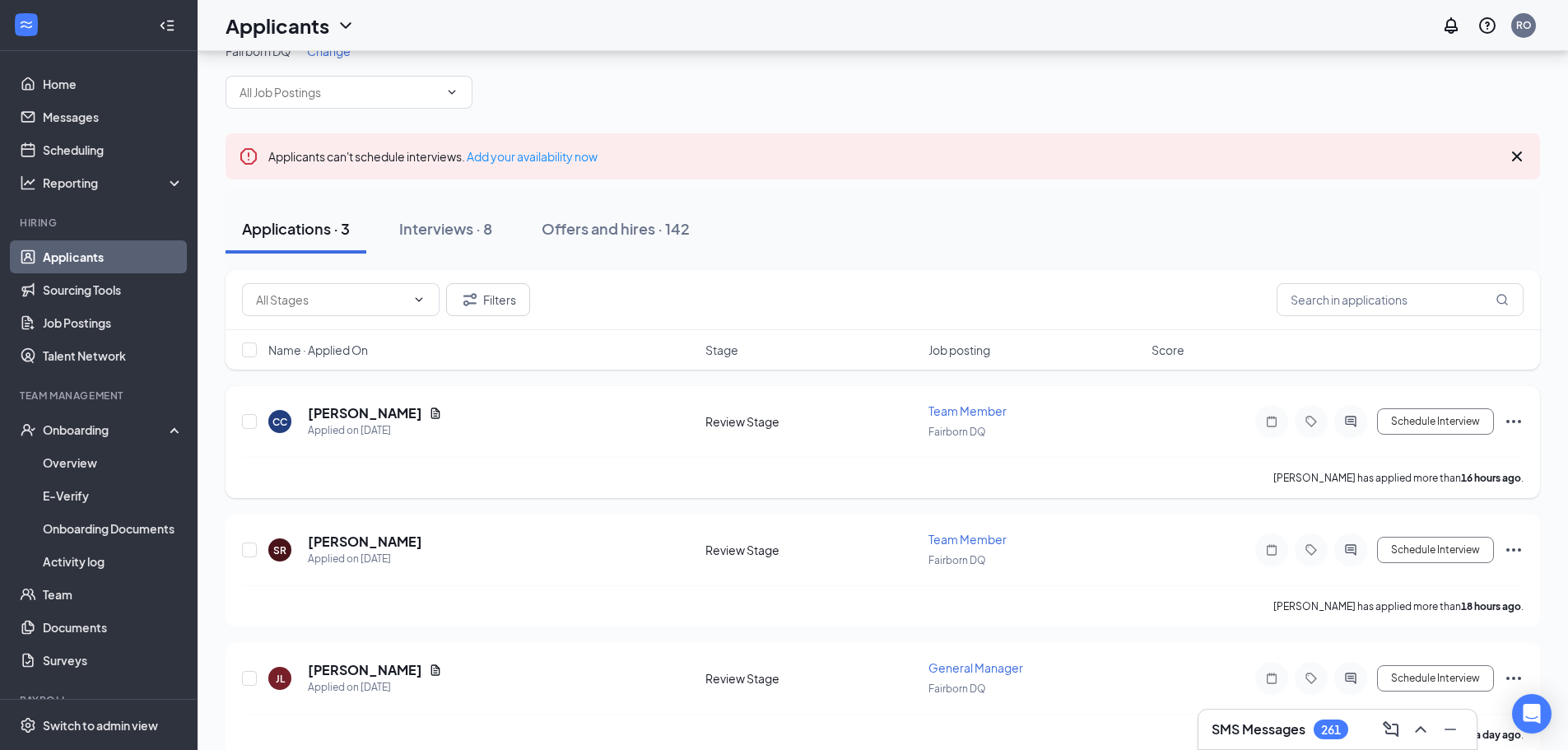
scroll to position [53, 0]
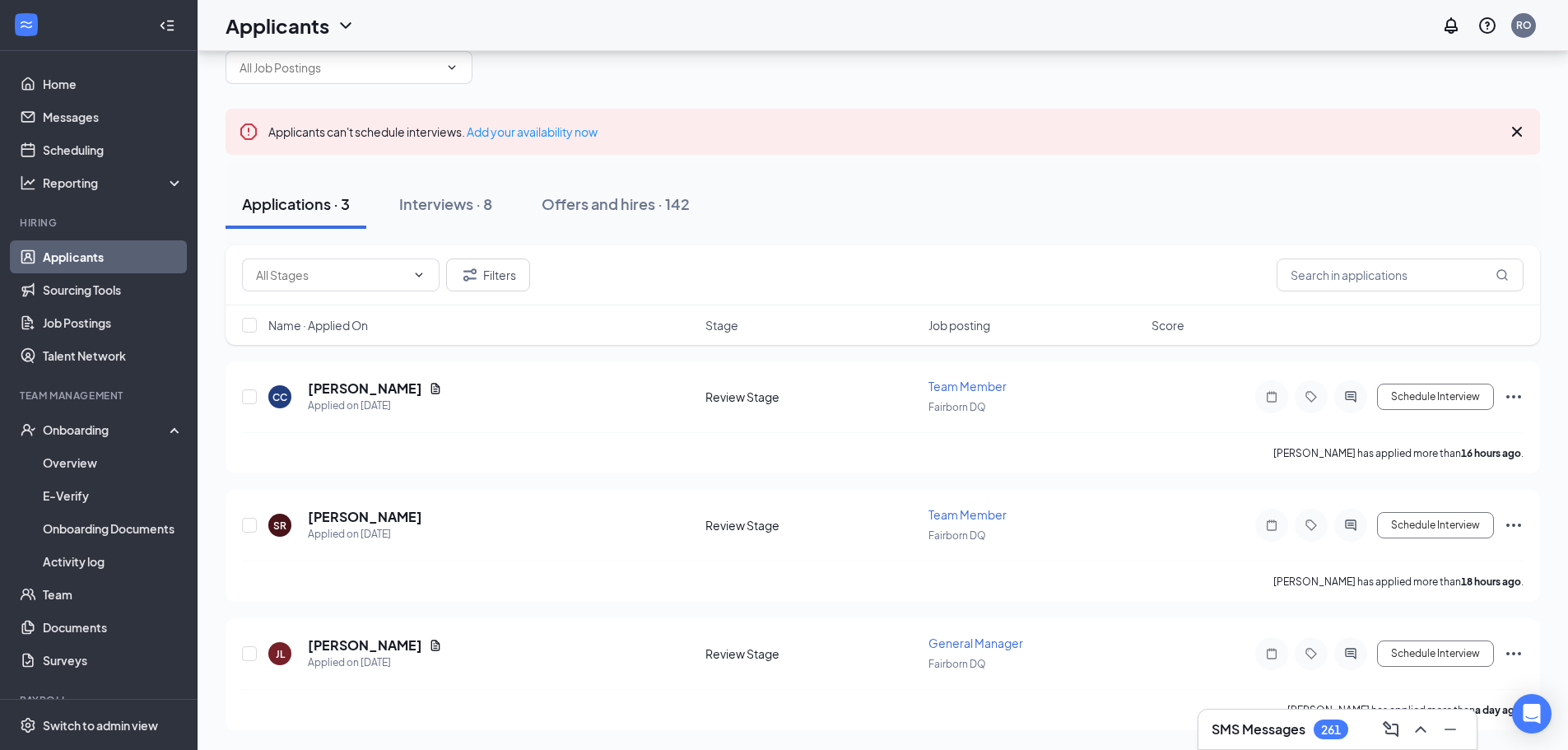
drag, startPoint x: 451, startPoint y: 201, endPoint x: 454, endPoint y: 214, distance: 13.3
click at [451, 200] on div "Interviews · 8" at bounding box center [445, 203] width 93 height 21
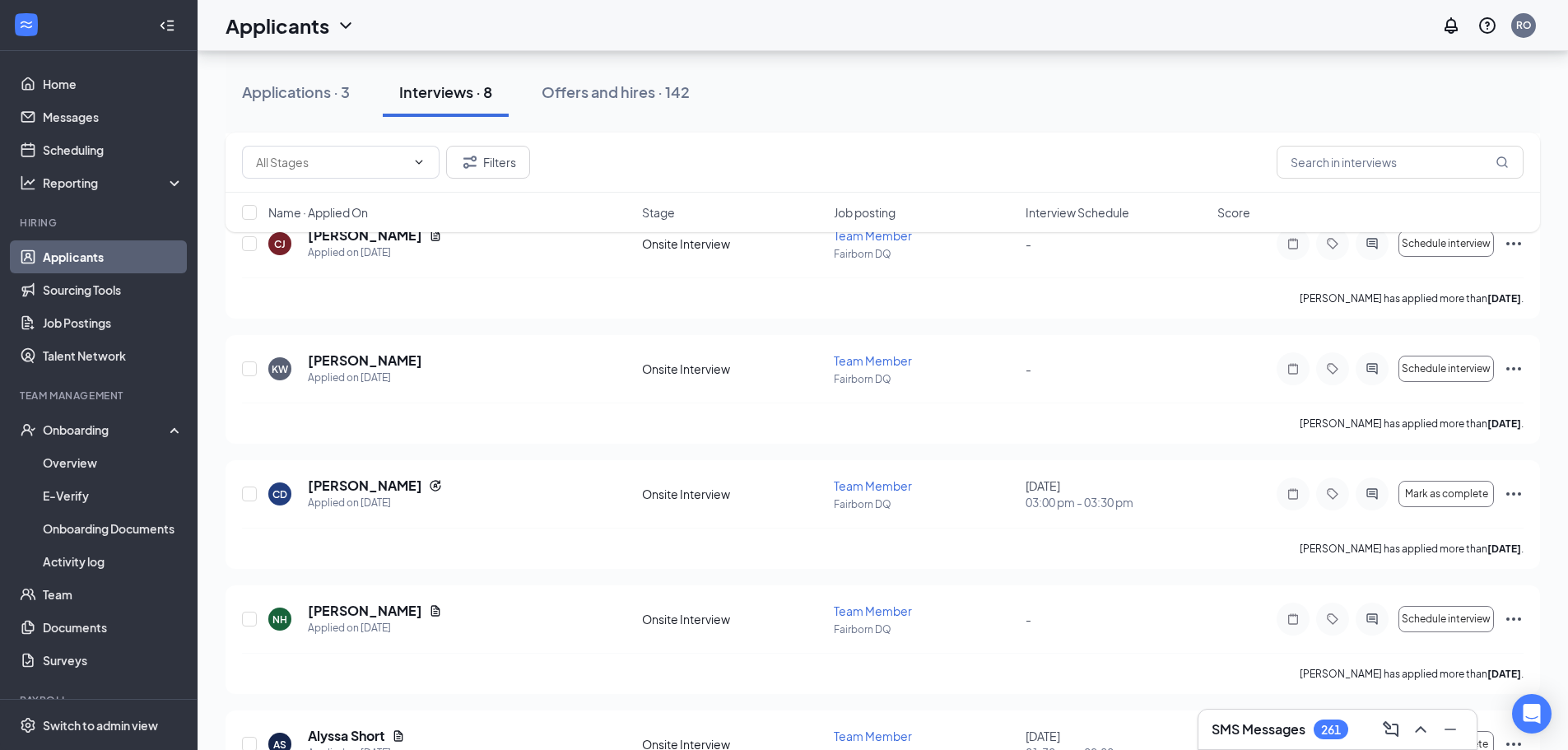
scroll to position [412, 0]
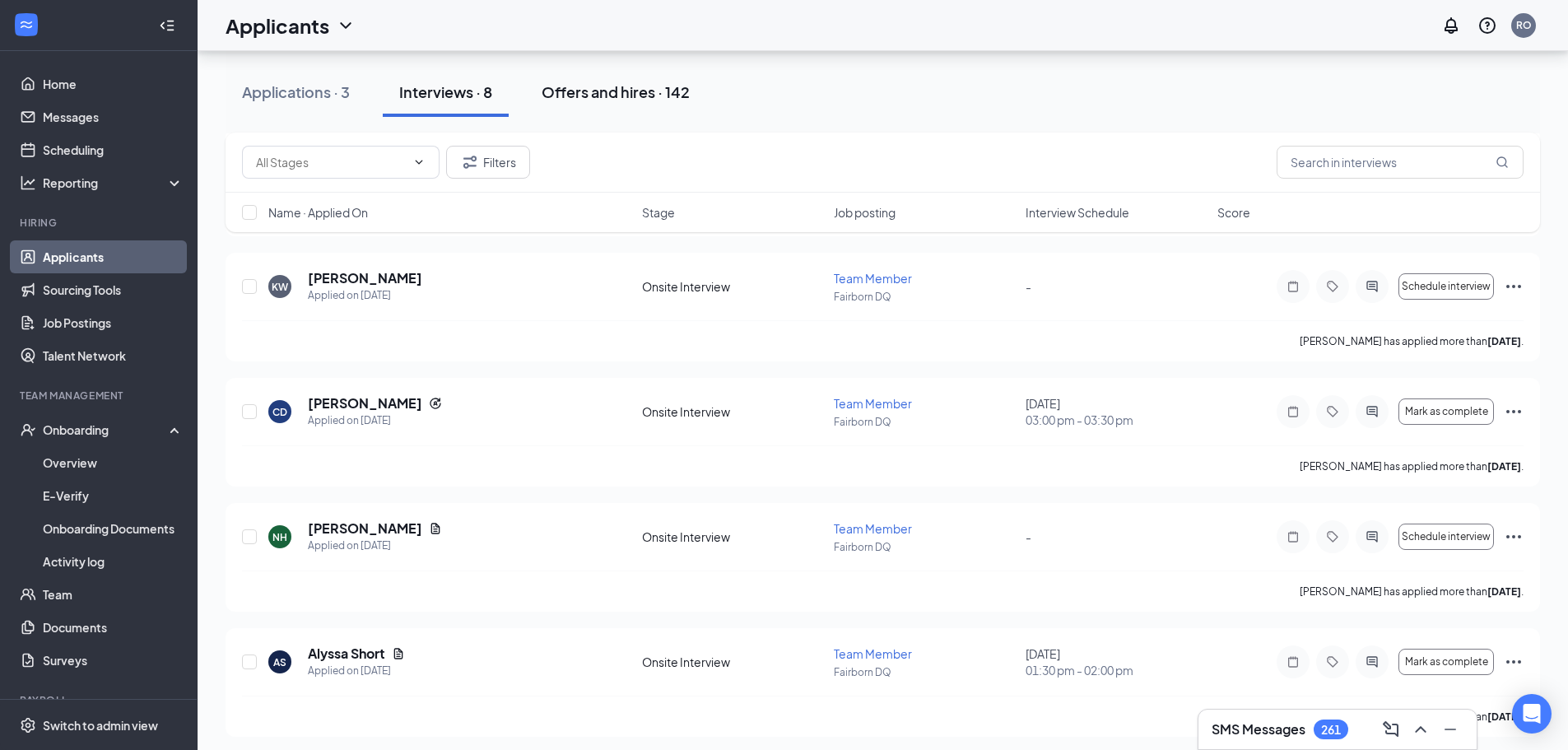
click at [604, 84] on div "Offers and hires · 142" at bounding box center [615, 91] width 148 height 21
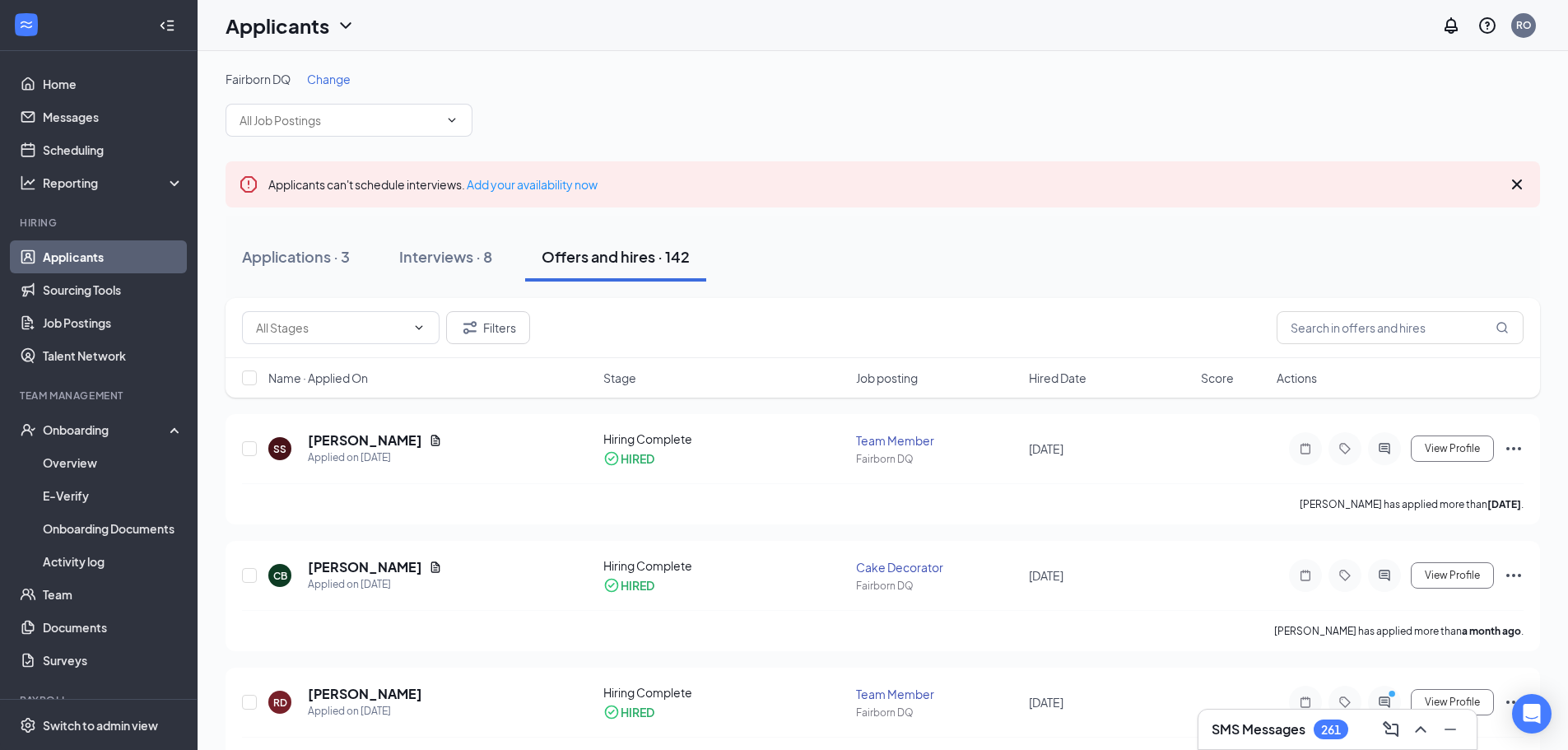
click at [342, 83] on span "Change" at bounding box center [328, 78] width 44 height 15
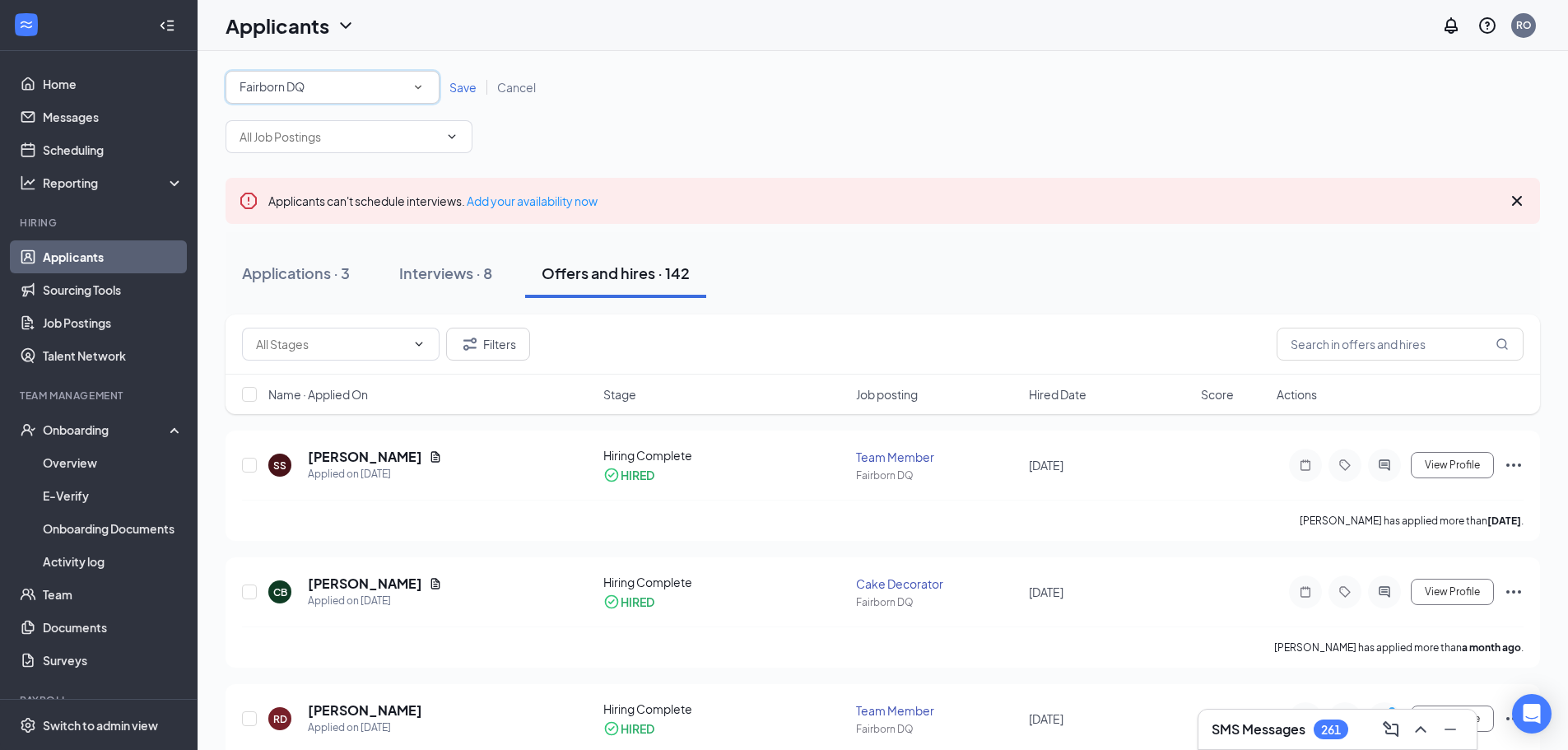
click at [296, 87] on span "Fairborn DQ" at bounding box center [271, 86] width 65 height 15
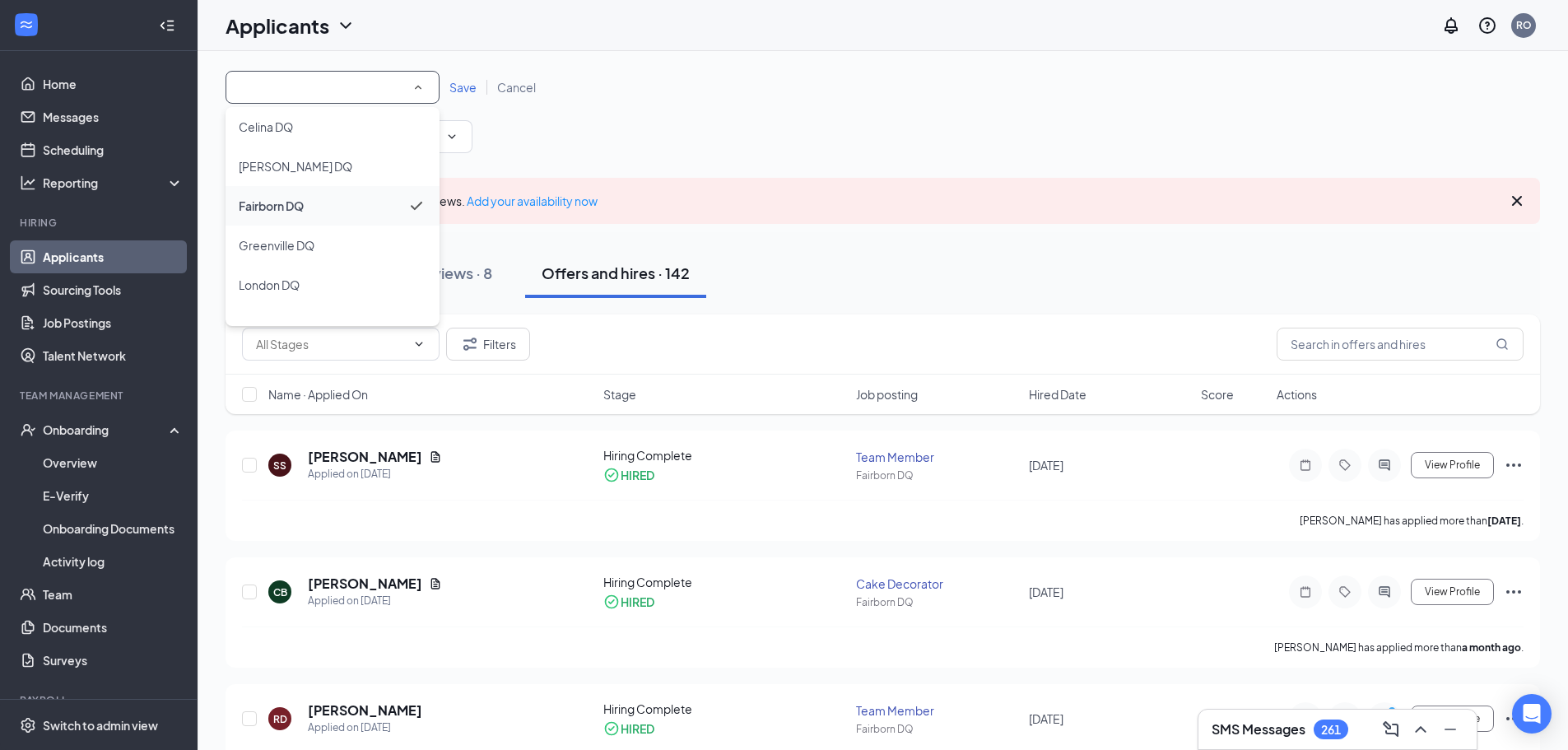
scroll to position [71, 0]
click at [273, 300] on span "Winchester DQ" at bounding box center [280, 299] width 82 height 15
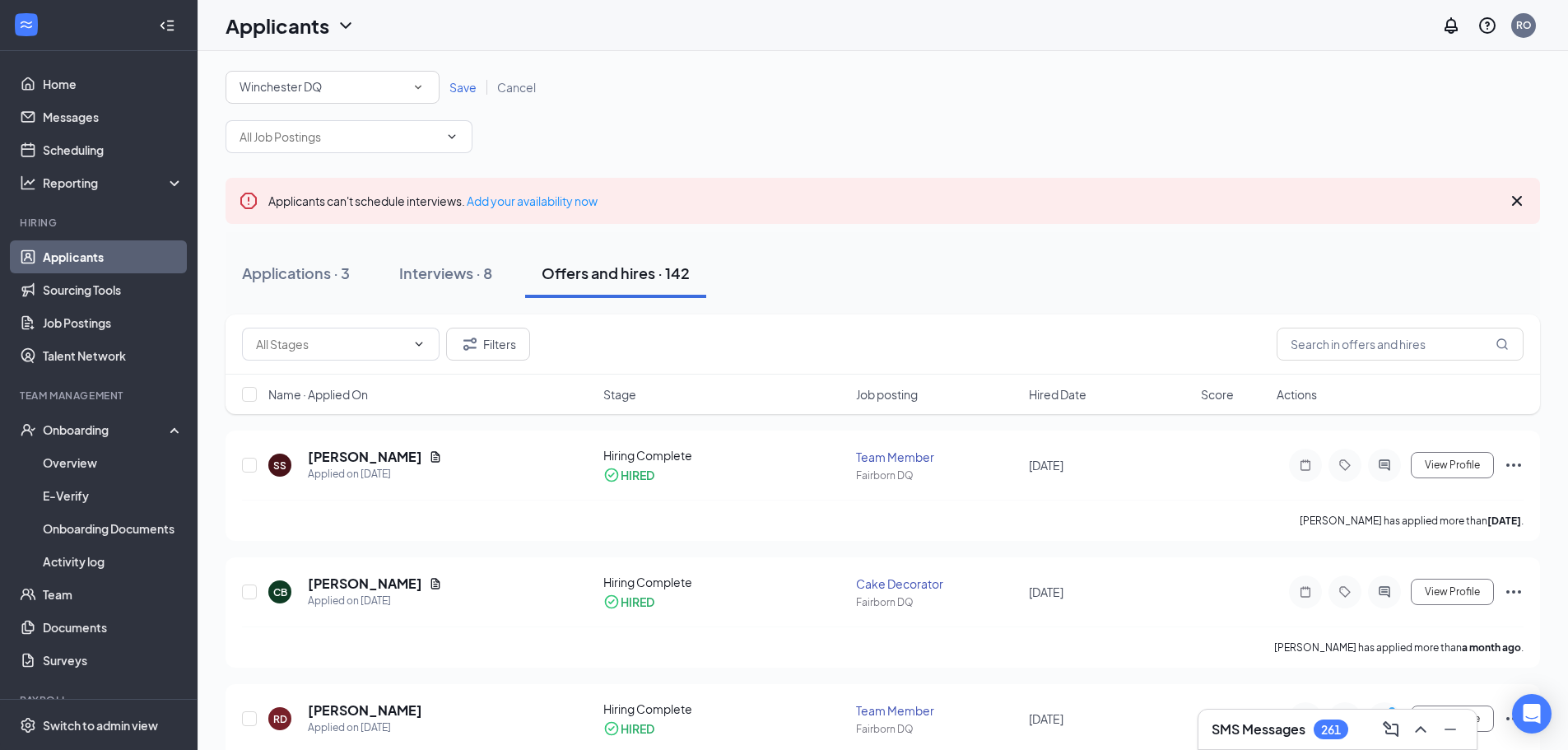
click at [463, 86] on span "Save" at bounding box center [463, 86] width 27 height 15
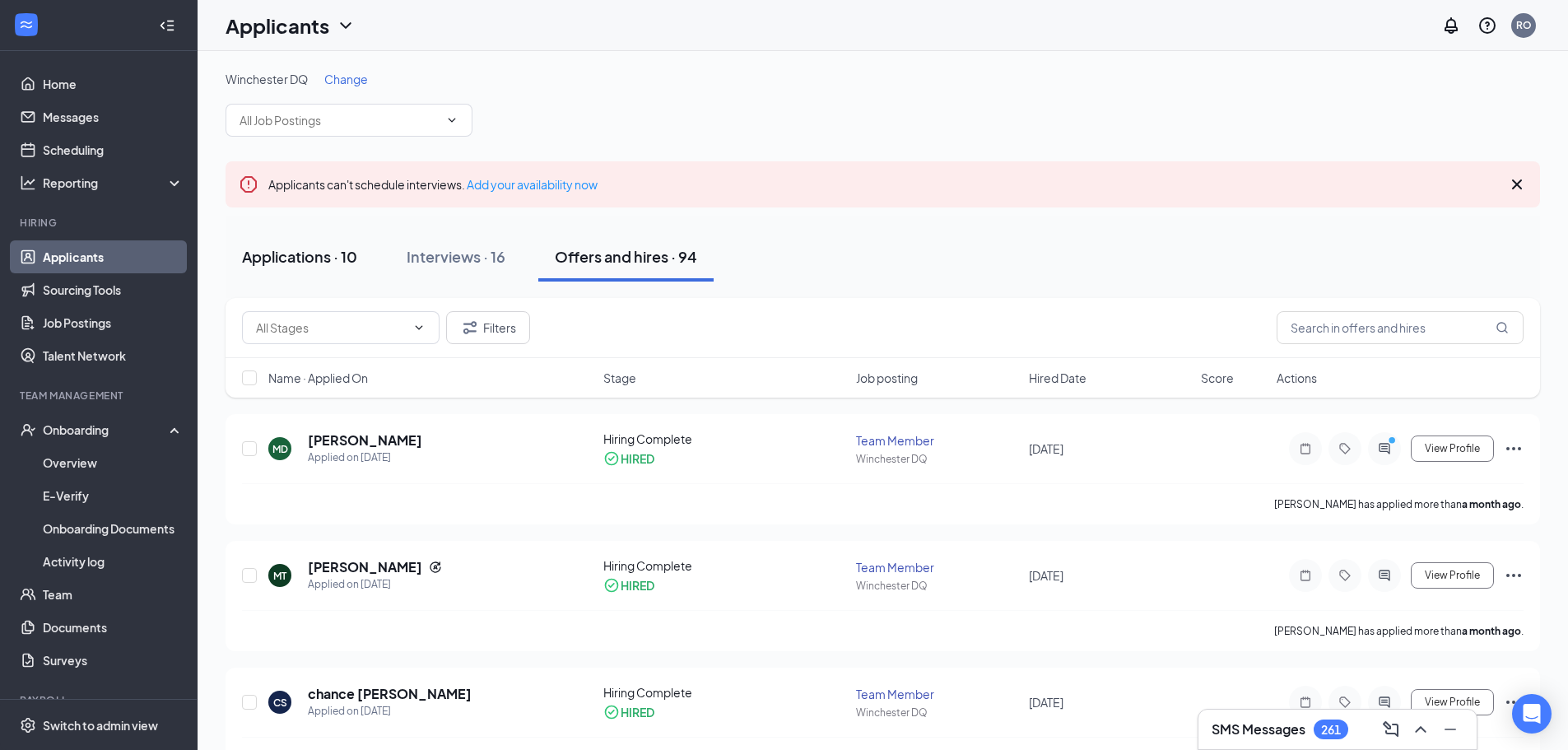
click at [327, 251] on div "Applications · 10" at bounding box center [300, 256] width 116 height 21
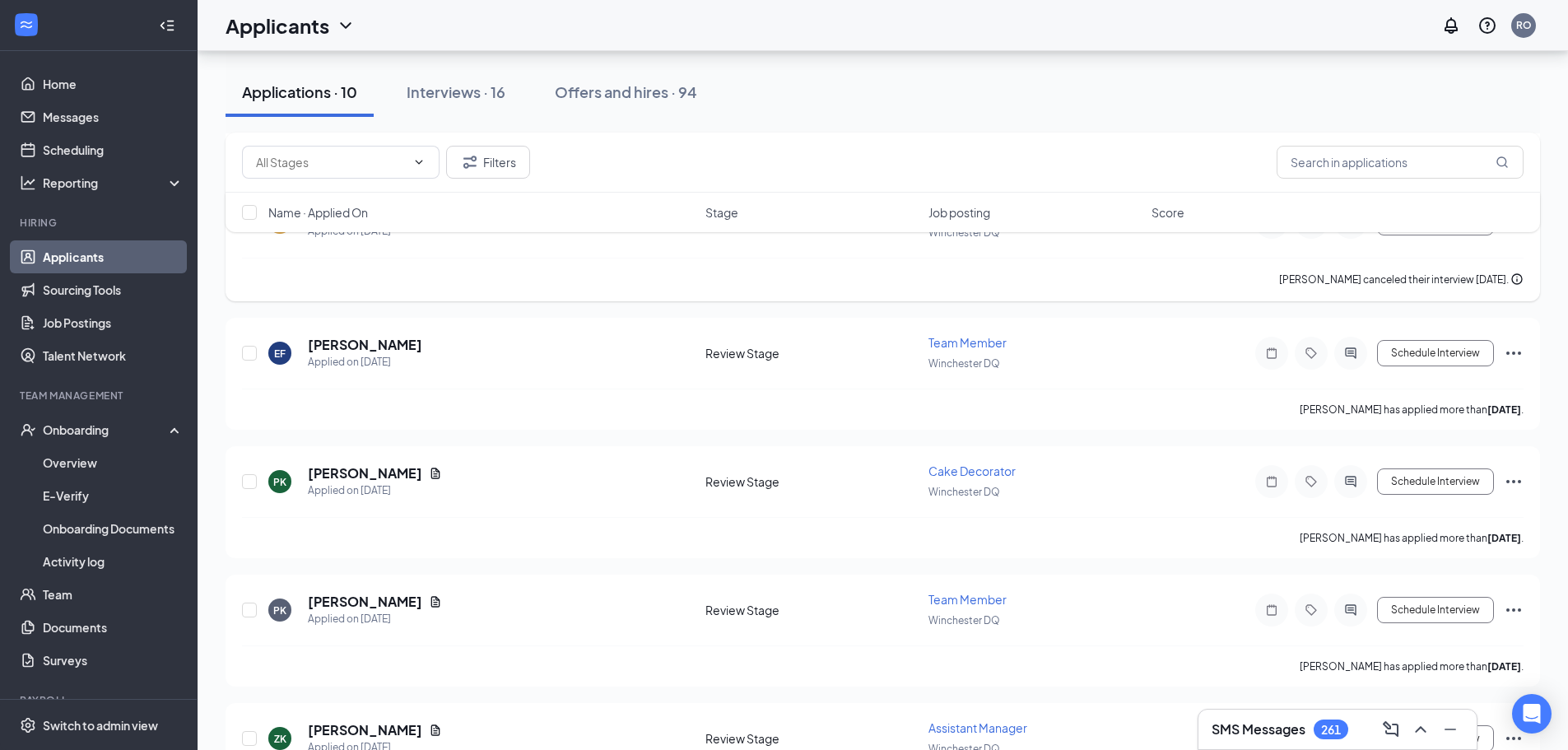
scroll to position [824, 0]
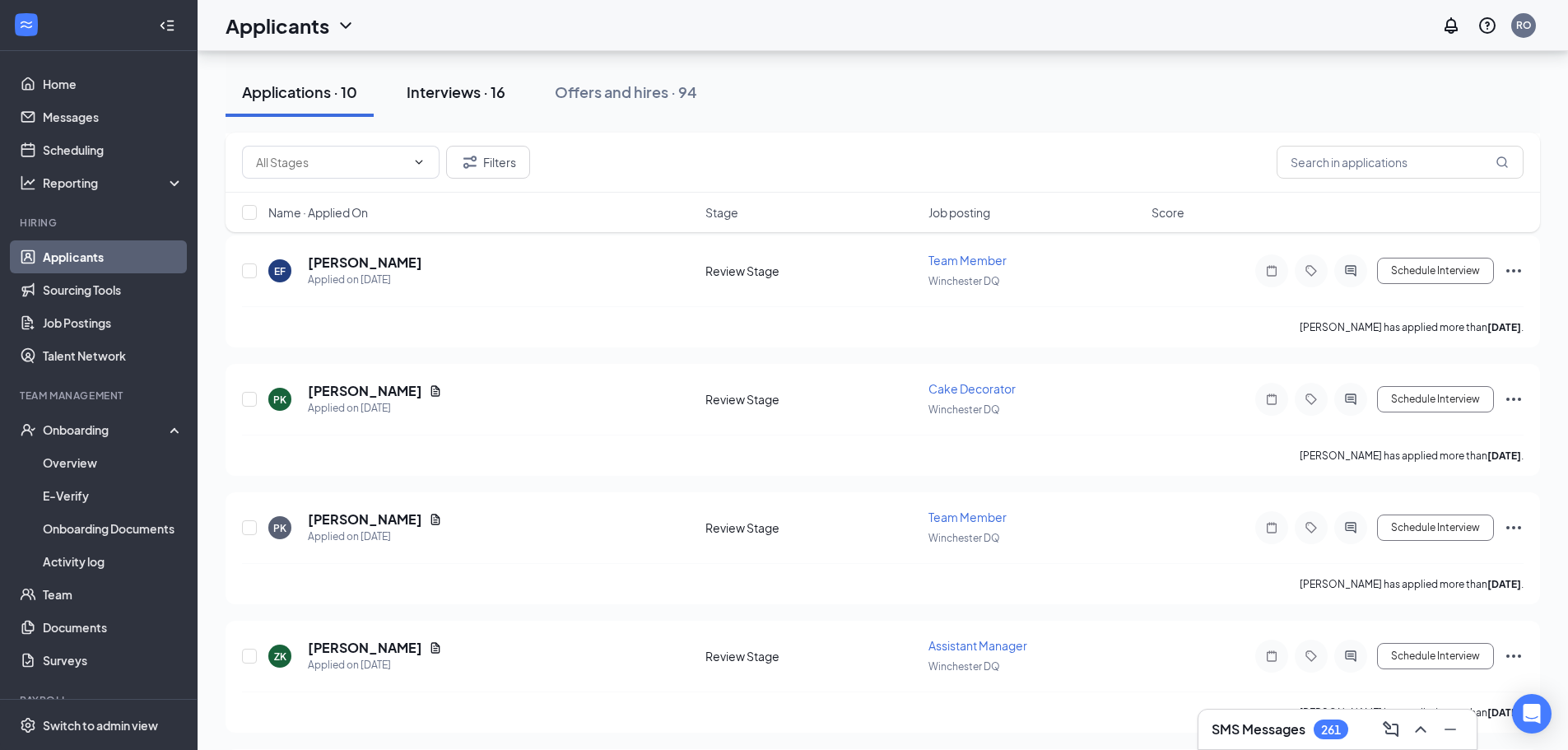
click at [471, 95] on div "Interviews · 16" at bounding box center [456, 91] width 99 height 21
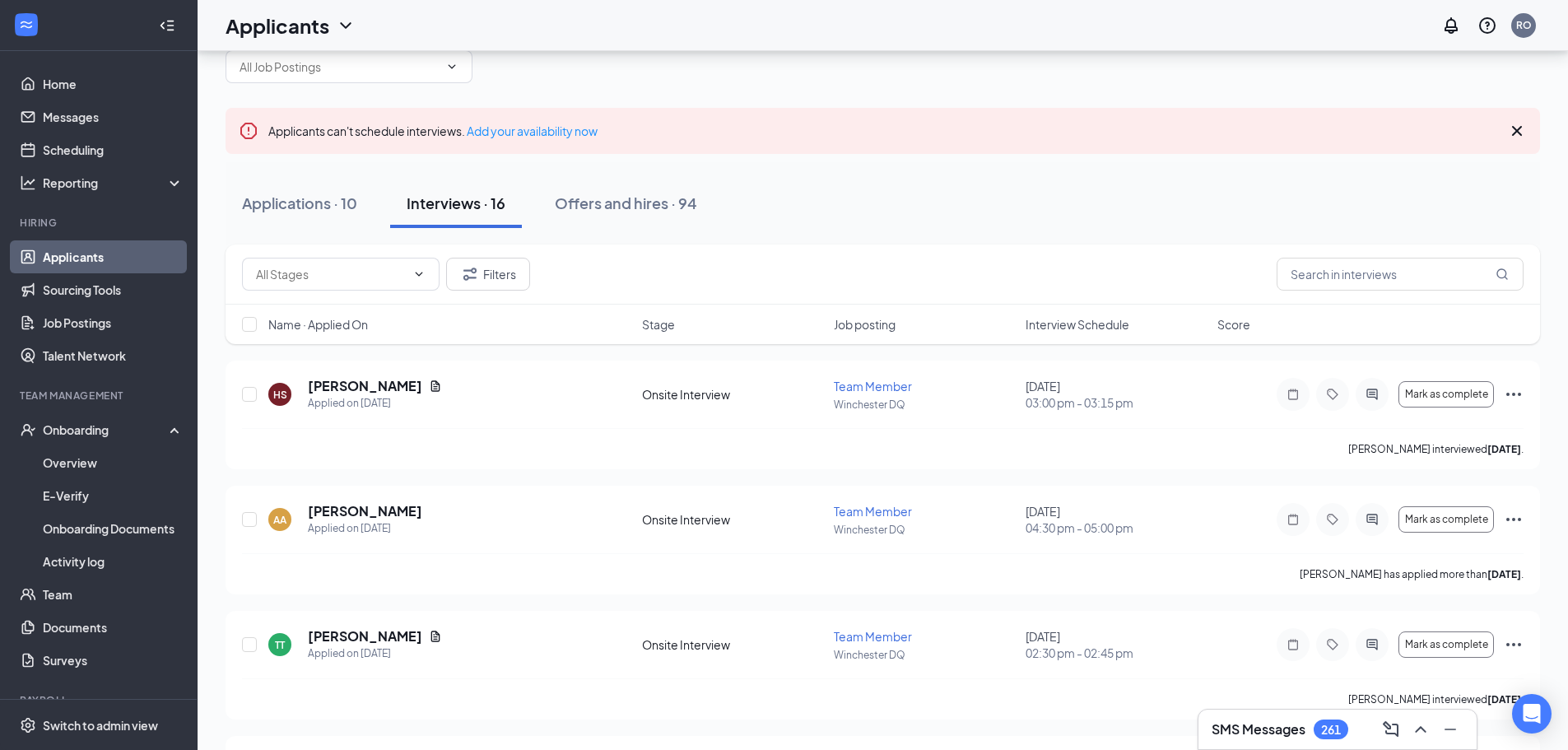
scroll to position [82, 0]
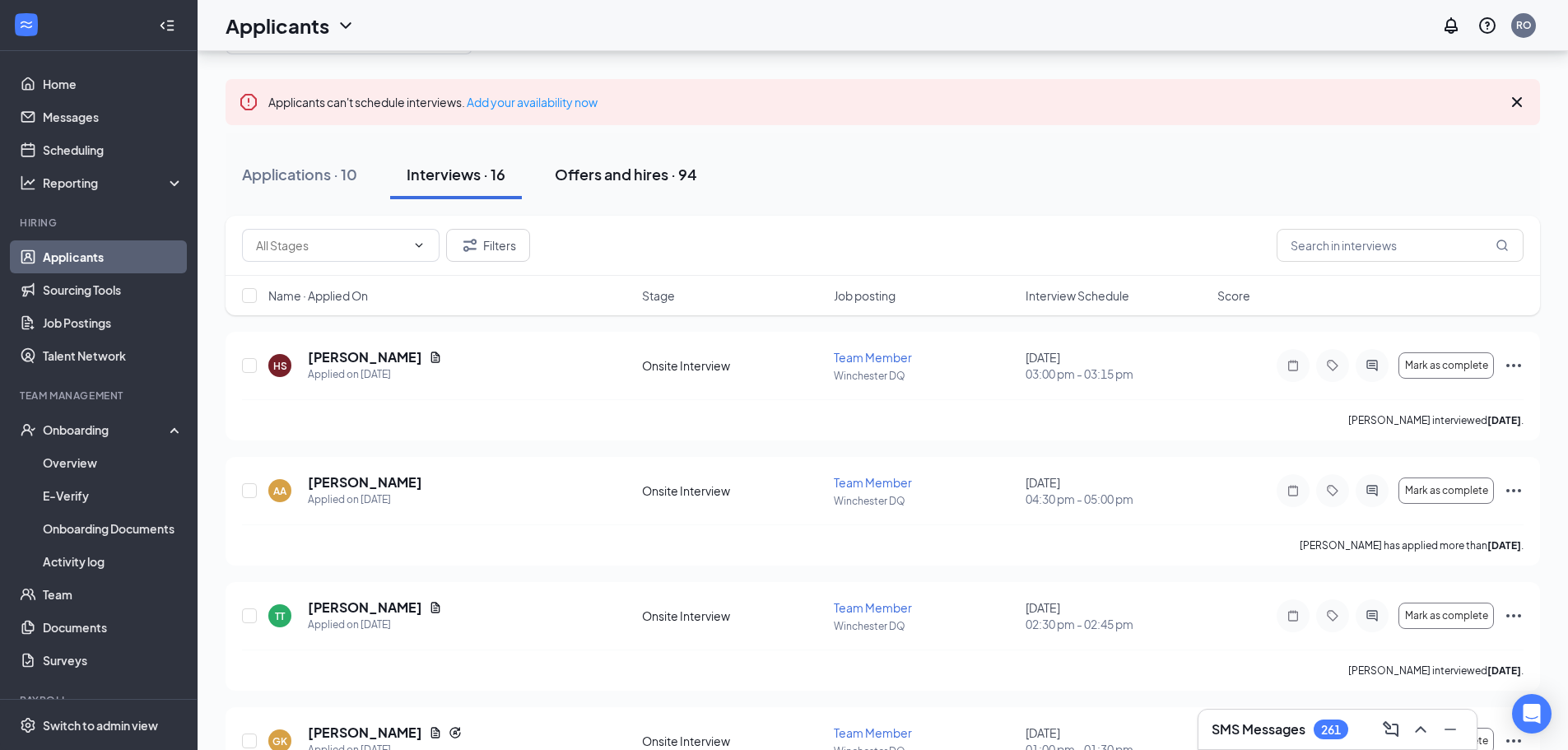
click at [639, 178] on div "Offers and hires · 94" at bounding box center [625, 174] width 142 height 21
